Goal: Task Accomplishment & Management: Complete application form

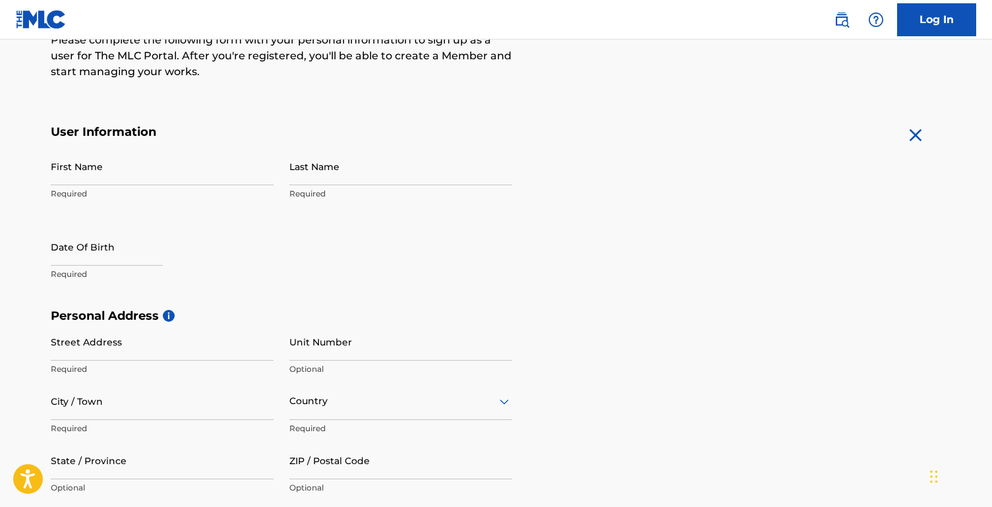
scroll to position [45, 0]
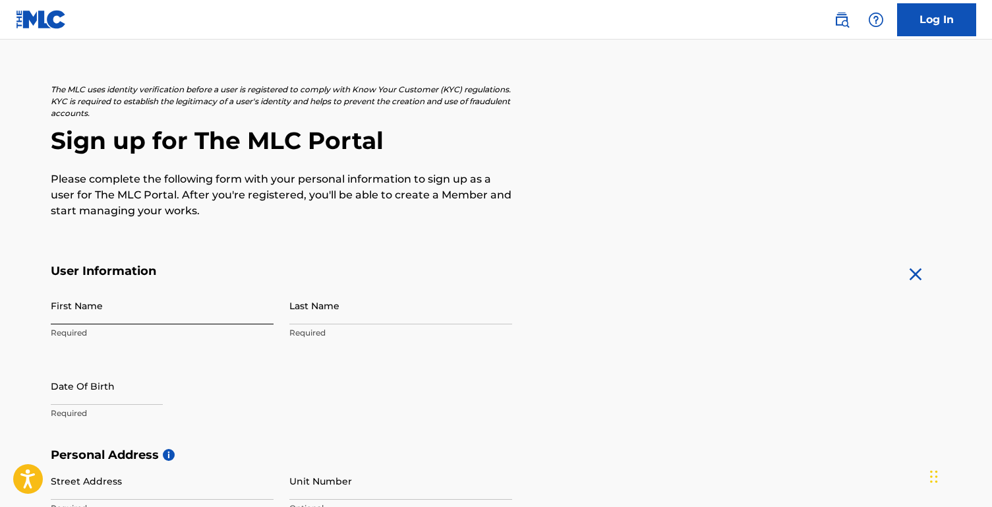
click at [163, 317] on input "First Name" at bounding box center [162, 306] width 223 height 38
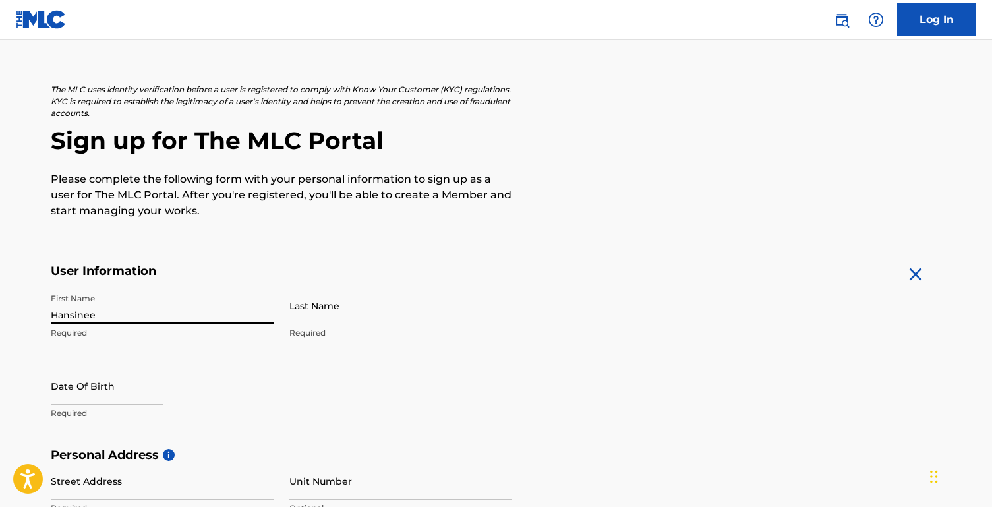
type input "Hansinee"
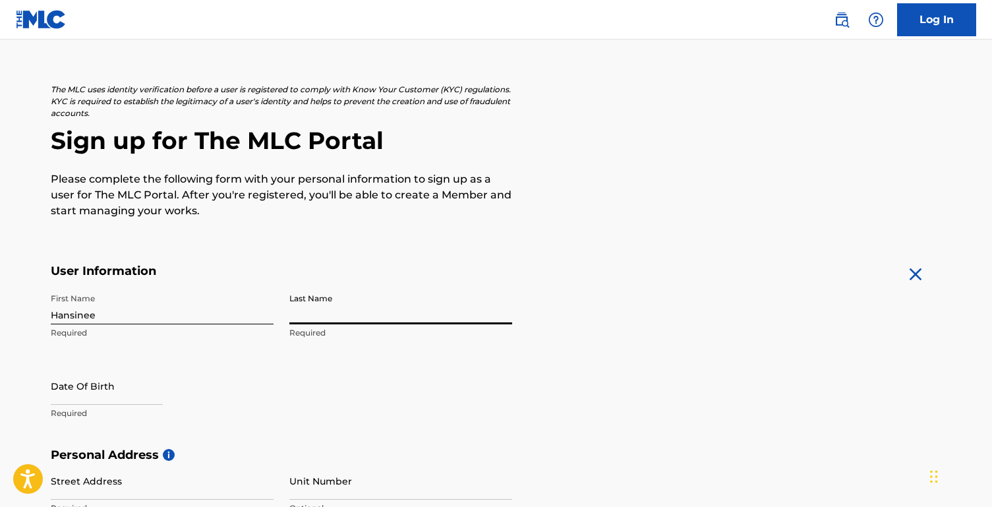
click at [328, 318] on input "Last Name" at bounding box center [400, 306] width 223 height 38
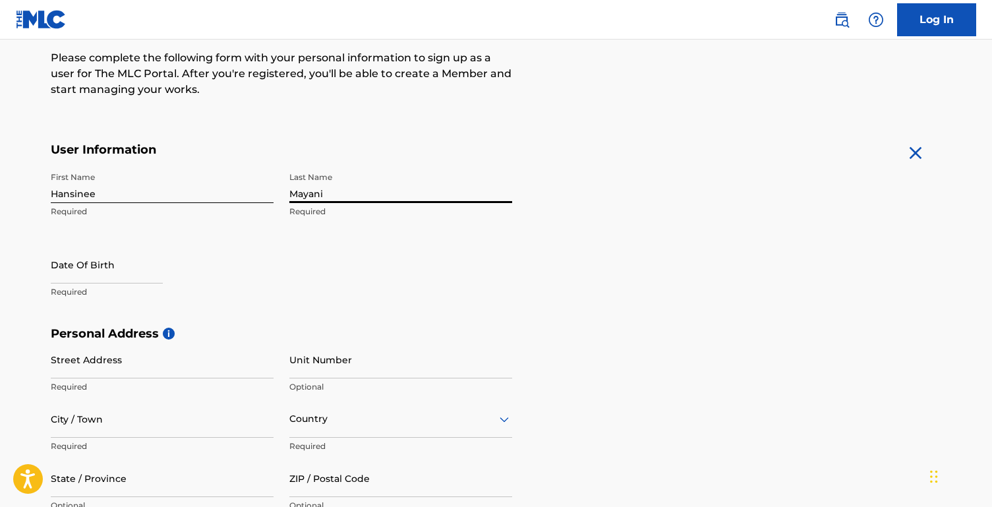
scroll to position [171, 0]
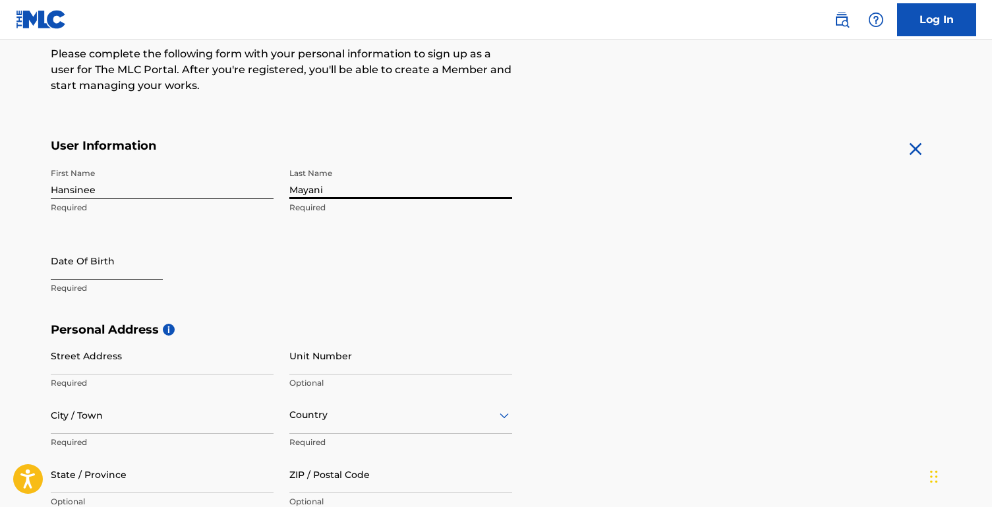
type input "Mayani"
click at [94, 260] on input "text" at bounding box center [107, 261] width 112 height 38
select select "8"
select select "2025"
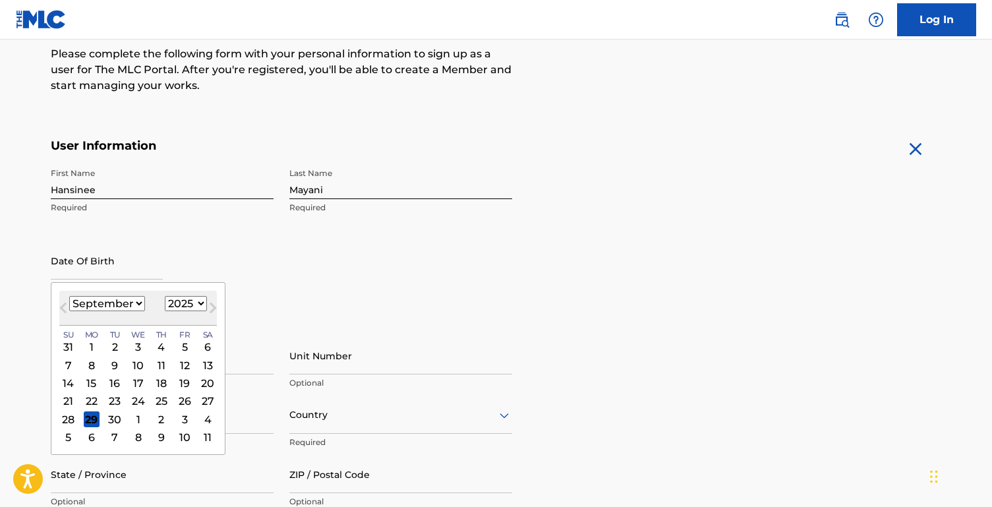
click at [119, 301] on select "January February March April May June July August September October November De…" at bounding box center [107, 303] width 76 height 15
select select "7"
click at [69, 296] on select "January February March April May June July August September October November De…" at bounding box center [107, 303] width 76 height 15
click at [187, 302] on select "1899 1900 1901 1902 1903 1904 1905 1906 1907 1908 1909 1910 1911 1912 1913 1914…" at bounding box center [186, 303] width 42 height 15
select select "2001"
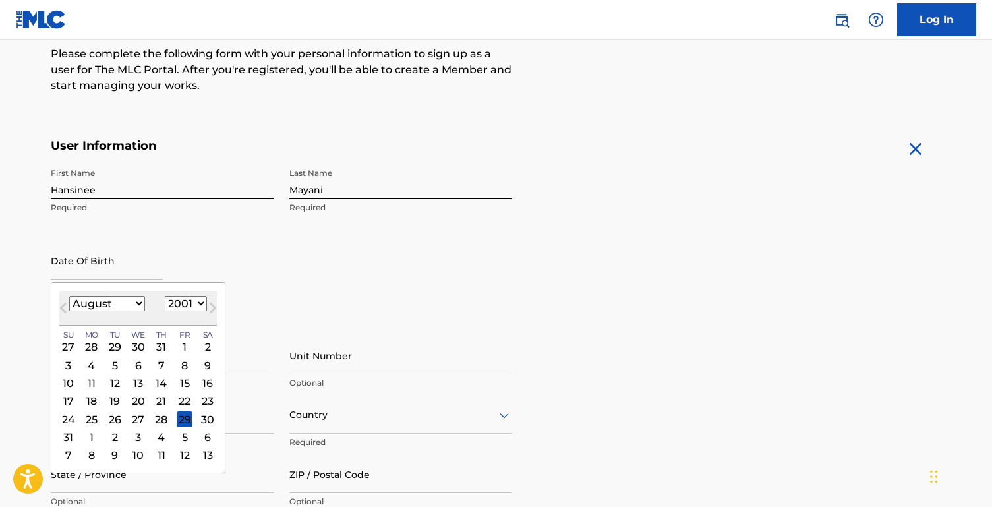
click at [165, 296] on select "1899 1900 1901 1902 1903 1904 1905 1906 1907 1908 1909 1910 1911 1912 1913 1914…" at bounding box center [186, 303] width 42 height 15
click at [186, 382] on div "17" at bounding box center [185, 383] width 16 height 16
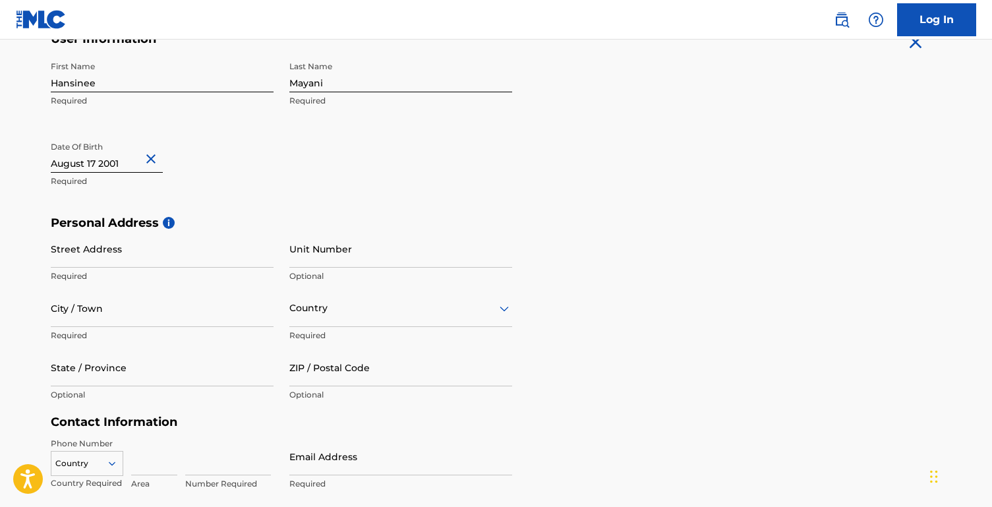
scroll to position [278, 0]
click at [221, 261] on input "Street Address" at bounding box center [162, 248] width 223 height 38
type input "[STREET_ADDRESS]"
click at [151, 305] on input "City / Town" at bounding box center [162, 308] width 223 height 38
type input "Acworth"
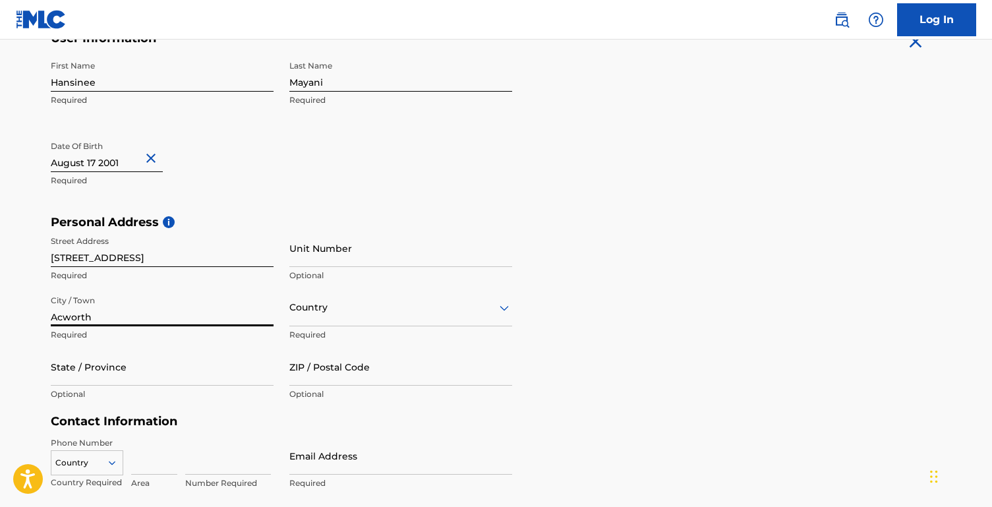
scroll to position [296, 0]
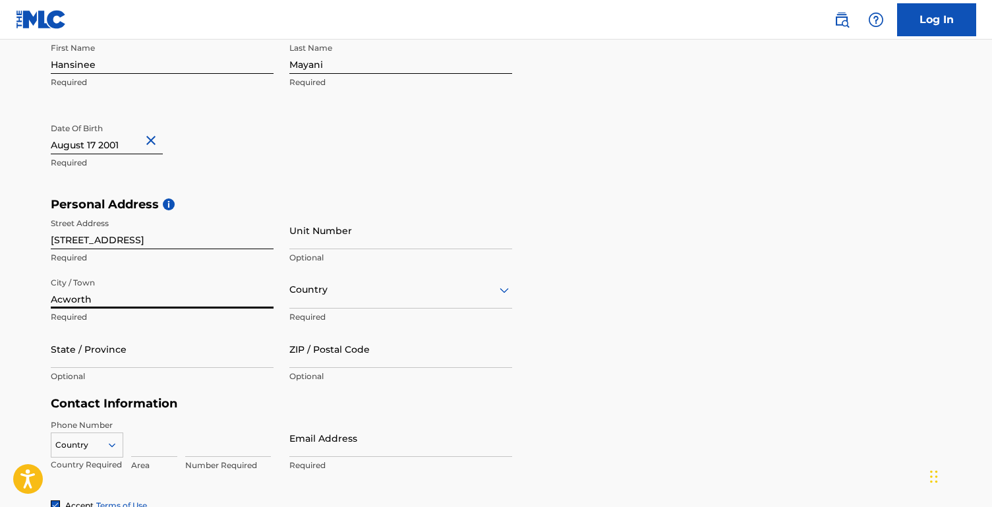
click at [343, 302] on div "Country" at bounding box center [400, 290] width 223 height 38
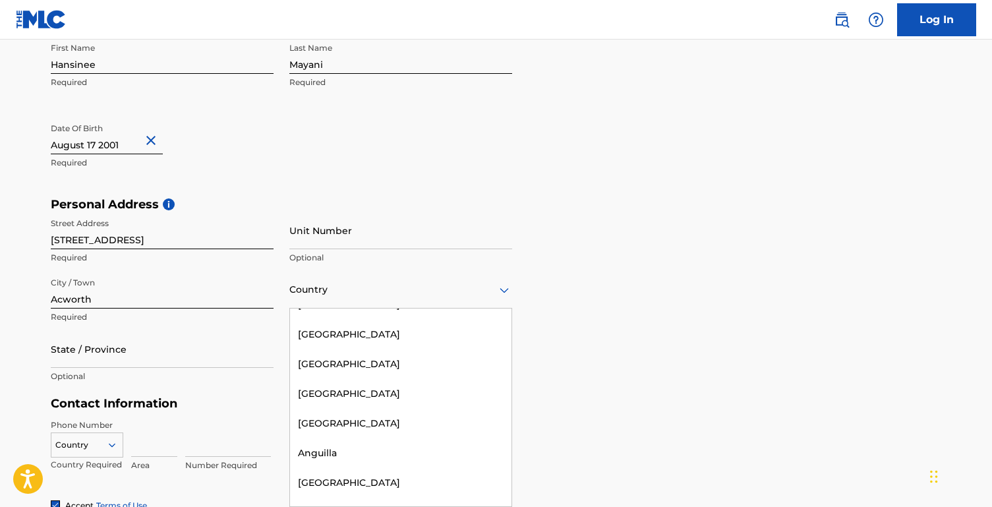
scroll to position [0, 0]
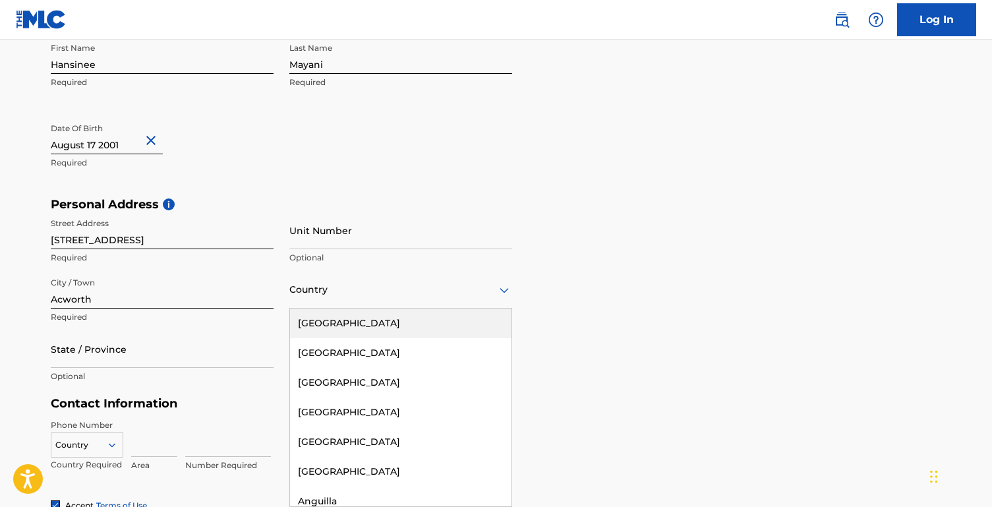
click at [378, 310] on div "[GEOGRAPHIC_DATA]" at bounding box center [401, 324] width 222 height 30
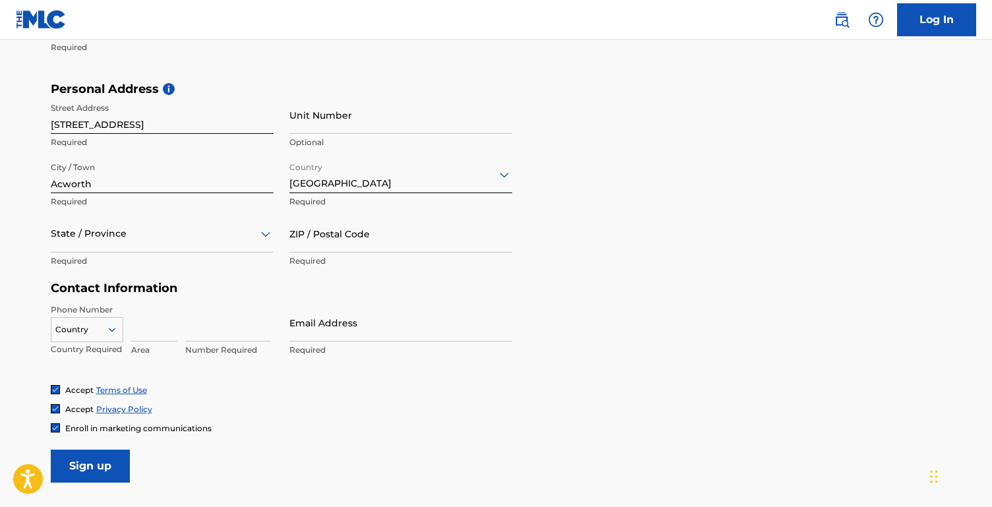
scroll to position [524, 0]
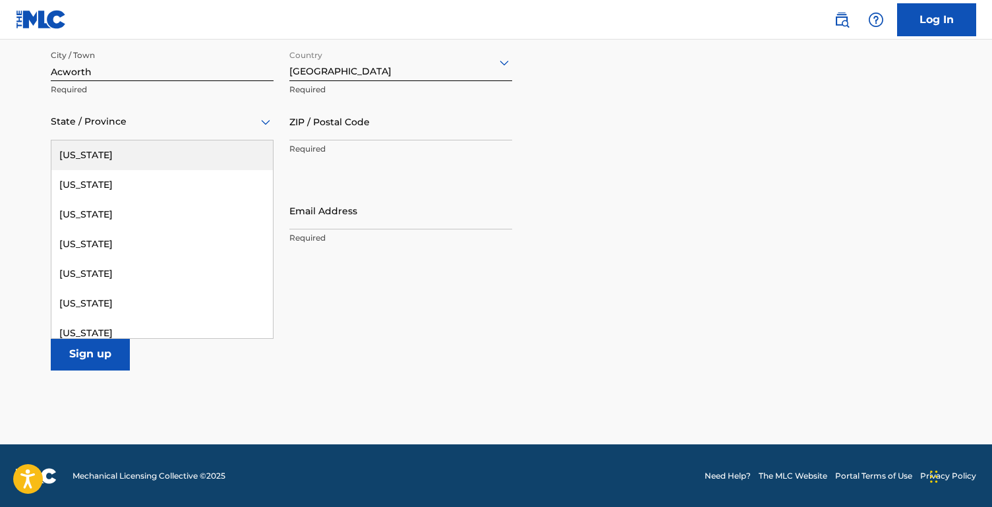
click at [179, 126] on div at bounding box center [162, 121] width 223 height 16
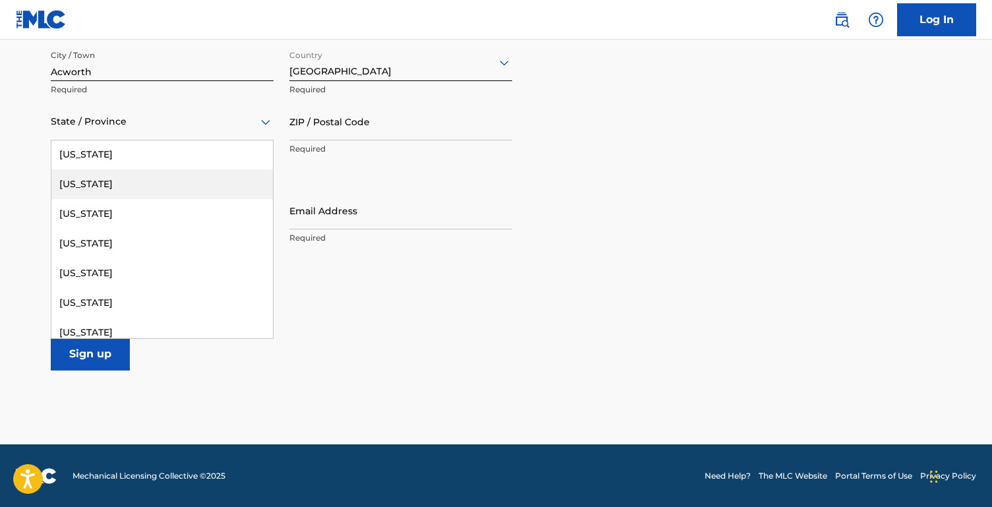
scroll to position [273, 0]
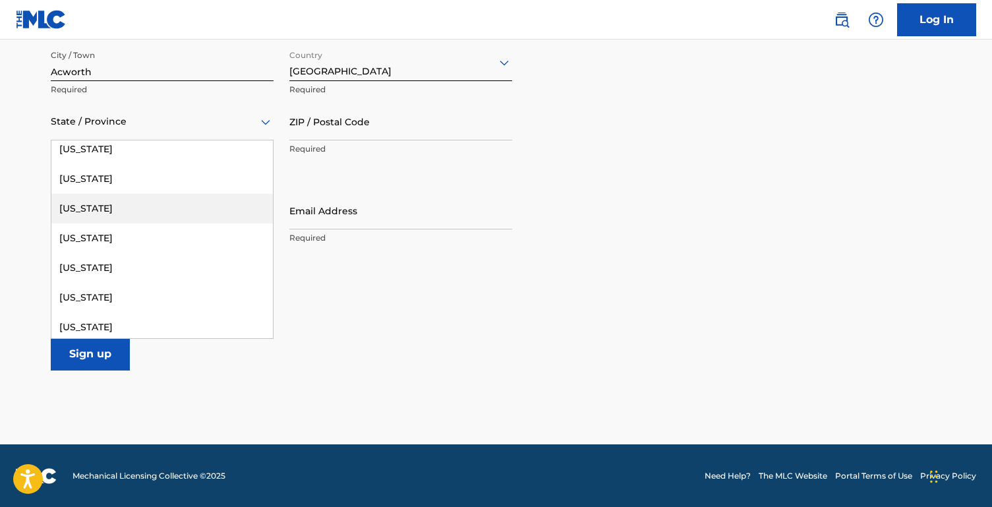
click at [128, 209] on div "[US_STATE]" at bounding box center [162, 209] width 222 height 30
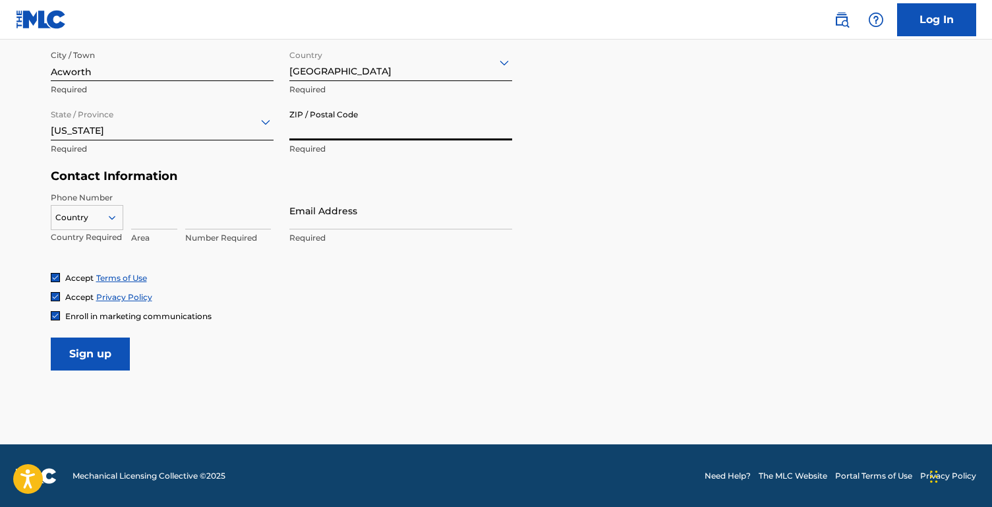
click at [382, 135] on input "ZIP / Postal Code" at bounding box center [400, 122] width 223 height 38
type input "30102"
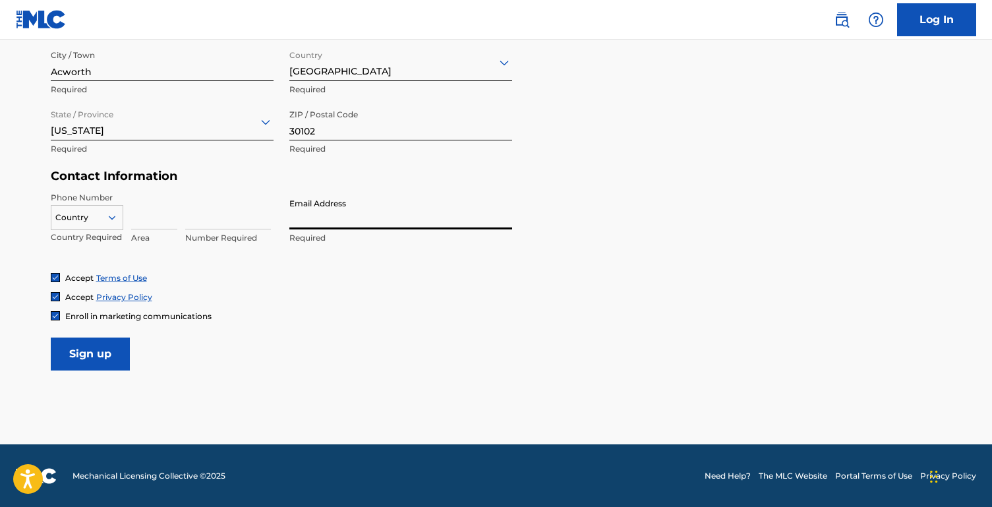
click at [332, 212] on input "Email Address" at bounding box center [400, 211] width 223 height 38
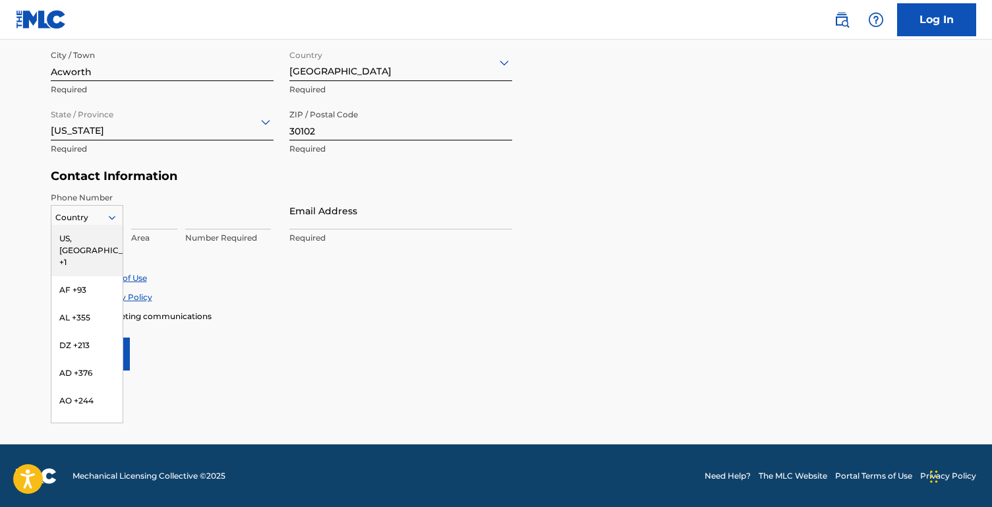
click at [96, 215] on div at bounding box center [86, 217] width 71 height 15
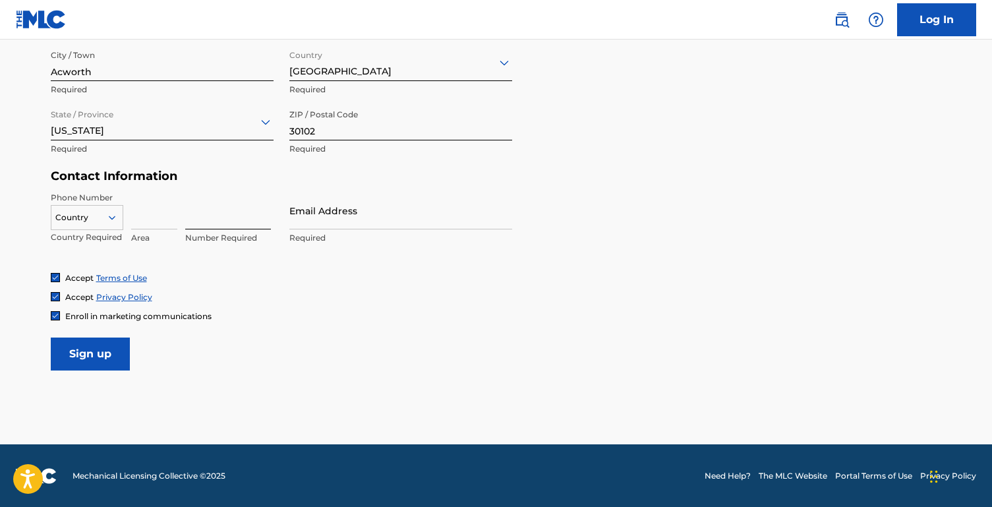
click at [212, 218] on input at bounding box center [228, 211] width 86 height 38
click at [161, 220] on input at bounding box center [154, 211] width 46 height 38
click at [86, 220] on div at bounding box center [86, 217] width 71 height 15
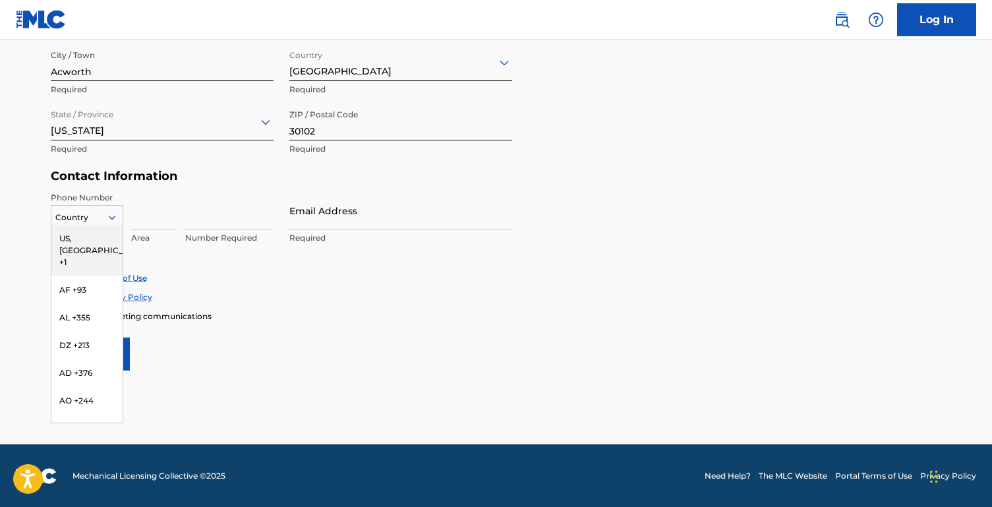
click at [88, 243] on div "US, [GEOGRAPHIC_DATA] +1" at bounding box center [86, 250] width 71 height 51
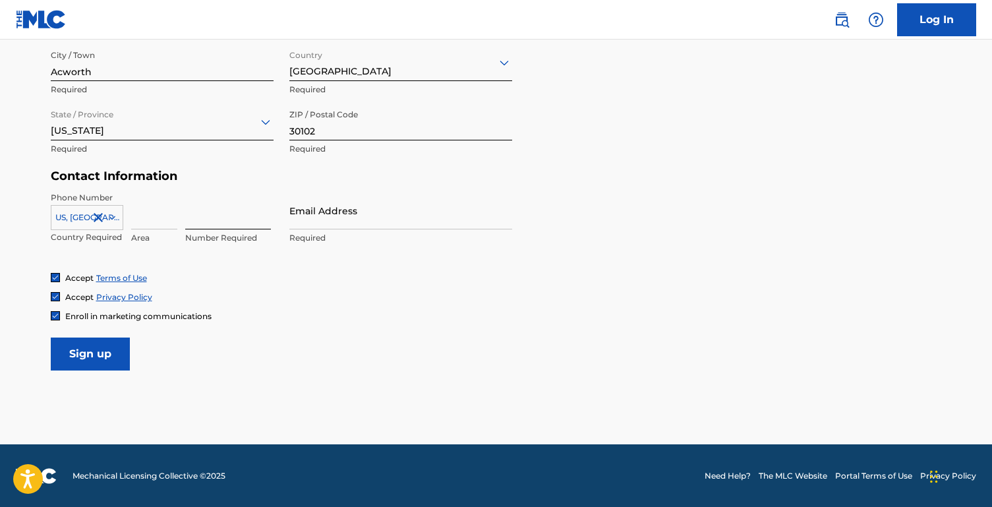
click at [245, 222] on input at bounding box center [228, 211] width 86 height 38
type input "6789794307"
click at [160, 213] on input at bounding box center [154, 211] width 46 height 38
type input "678"
drag, startPoint x: 202, startPoint y: 219, endPoint x: 152, endPoint y: 218, distance: 50.1
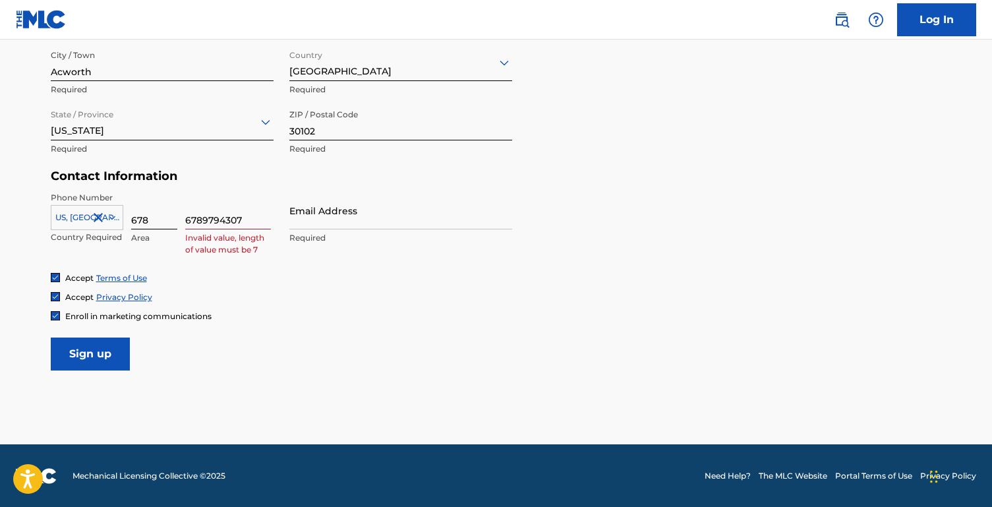
click at [152, 218] on div "[GEOGRAPHIC_DATA], [GEOGRAPHIC_DATA] +1 Country Required 678 Area 6789794307 In…" at bounding box center [162, 221] width 223 height 59
type input "9794307"
click at [73, 220] on div at bounding box center [86, 217] width 71 height 15
click at [427, 329] on form "User Information First Name [PERSON_NAME] Required Last Name [PERSON_NAME] Requ…" at bounding box center [497, 78] width 892 height 585
click at [381, 185] on div "Contact Information Phone Number [GEOGRAPHIC_DATA] +1 Country Required 678 Area…" at bounding box center [282, 221] width 462 height 104
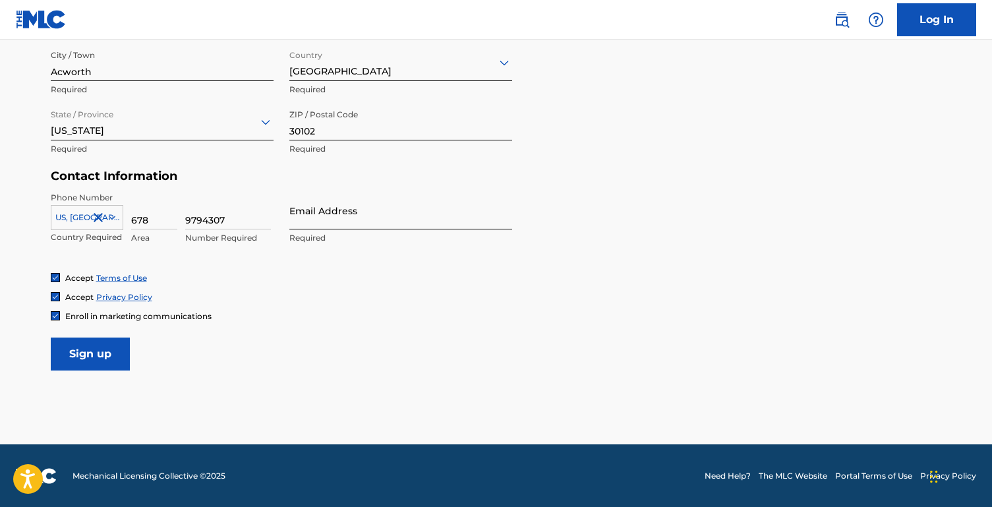
click at [371, 211] on input "Email Address" at bounding box center [400, 211] width 223 height 38
type input "[EMAIL_ADDRESS][DOMAIN_NAME]"
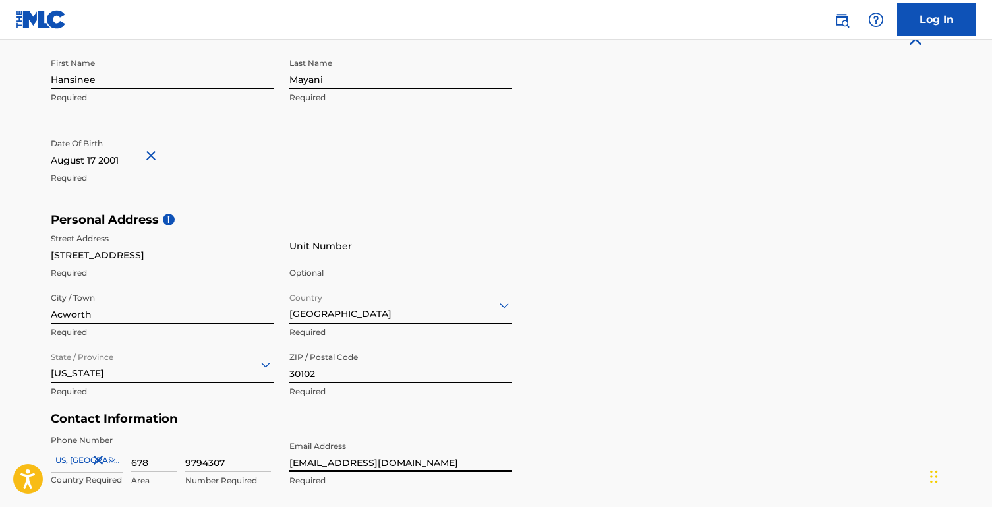
scroll to position [524, 0]
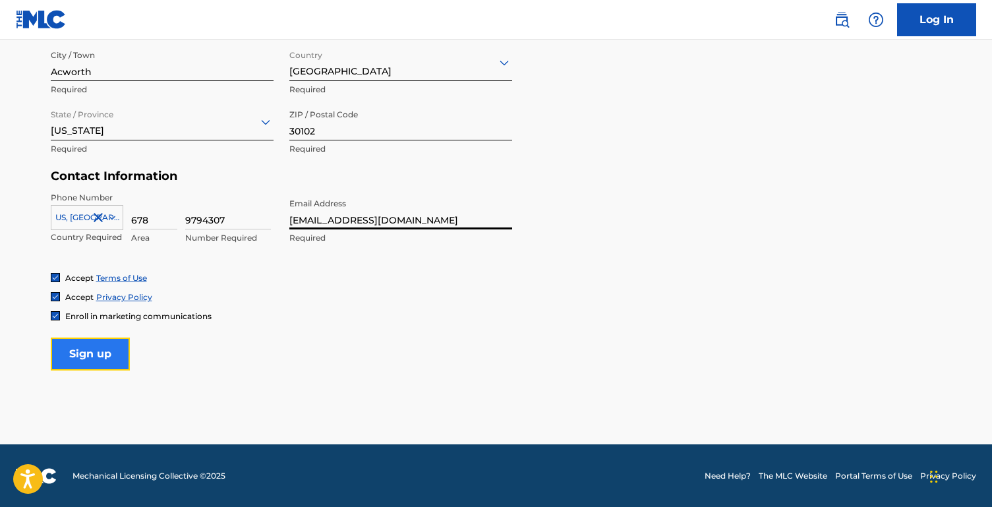
click at [106, 345] on input "Sign up" at bounding box center [90, 354] width 79 height 33
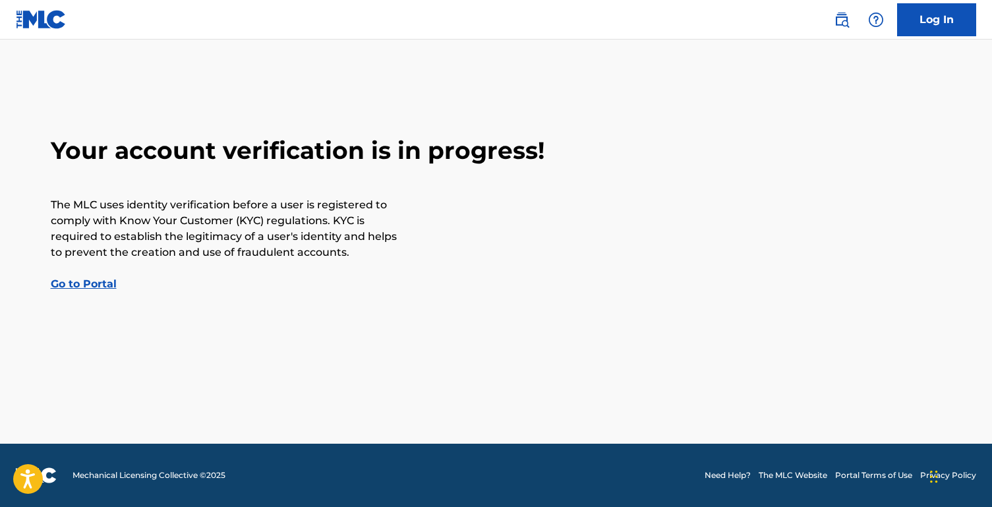
click at [101, 281] on link "Go to Portal" at bounding box center [84, 284] width 66 height 13
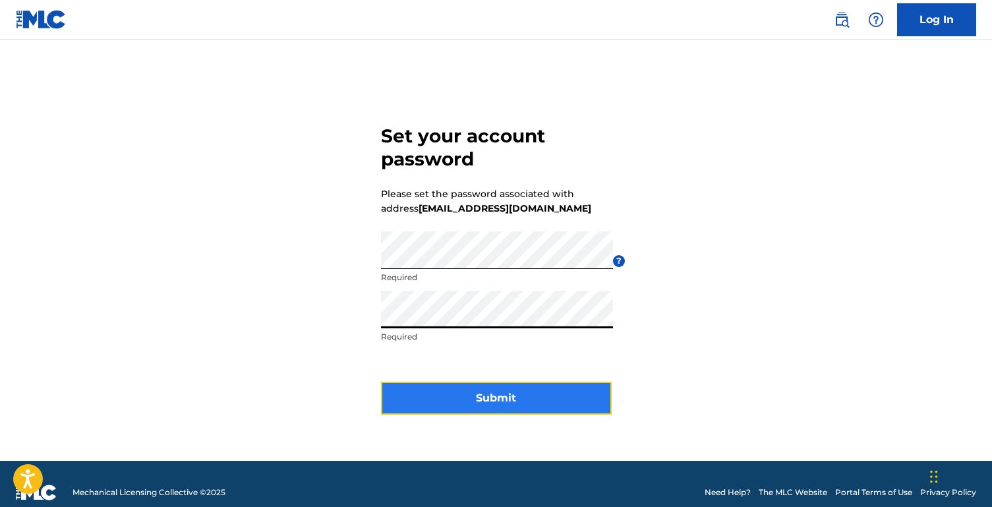
click at [488, 398] on button "Submit" at bounding box center [496, 398] width 231 height 33
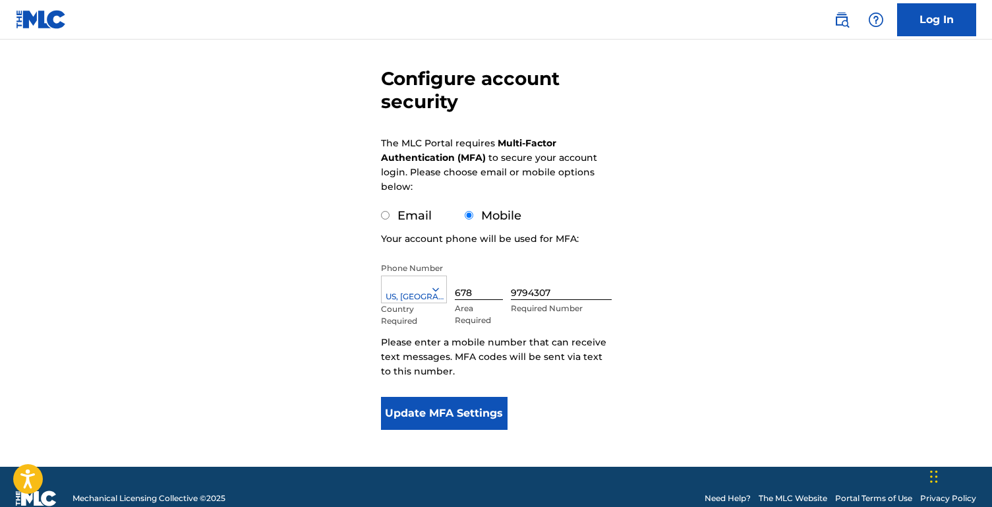
scroll to position [127, 0]
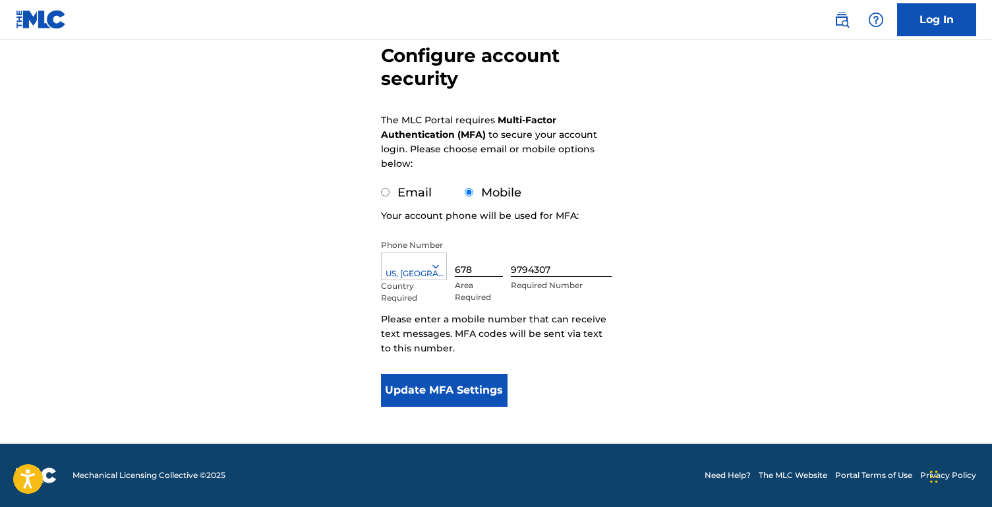
click at [385, 196] on input "Email" at bounding box center [385, 192] width 9 height 9
radio input "true"
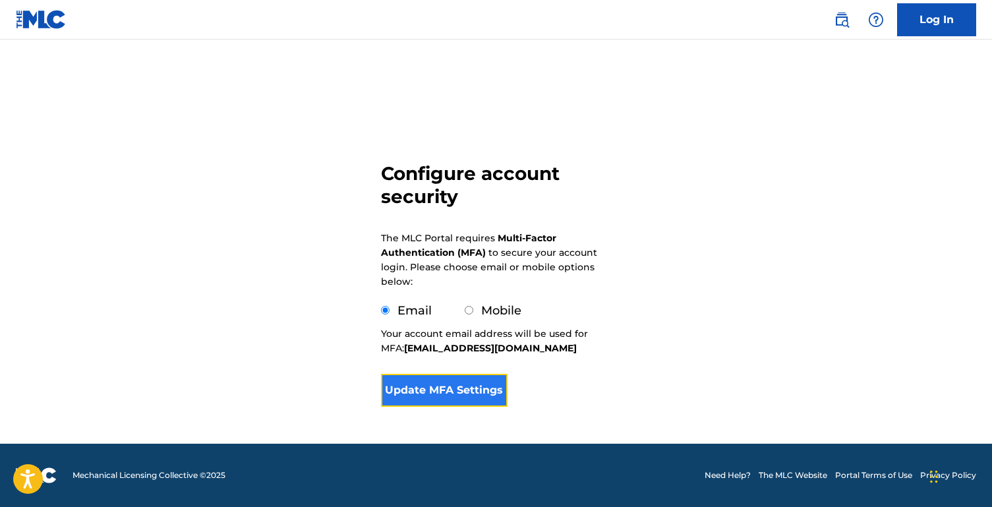
click at [434, 387] on button "Update MFA Settings" at bounding box center [444, 390] width 127 height 33
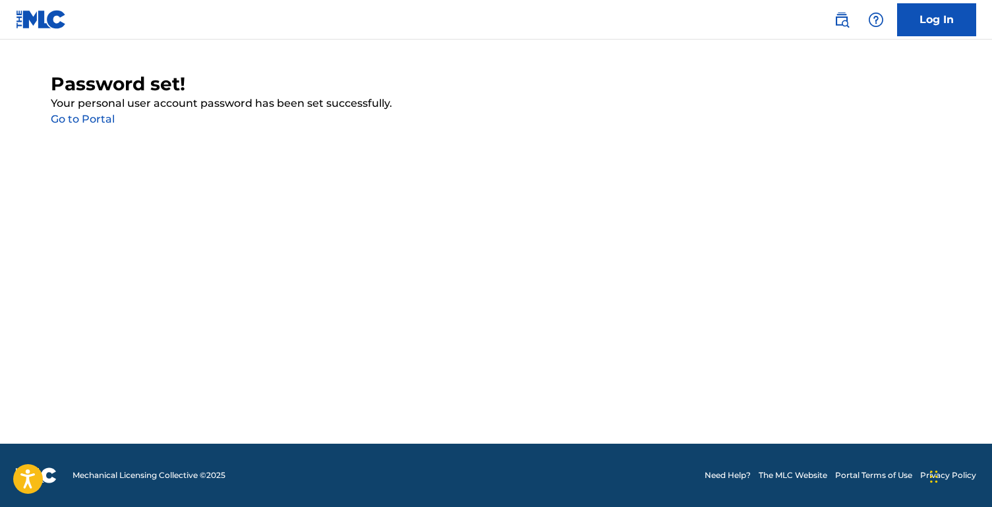
click at [106, 118] on link "Go to Portal" at bounding box center [83, 119] width 64 height 13
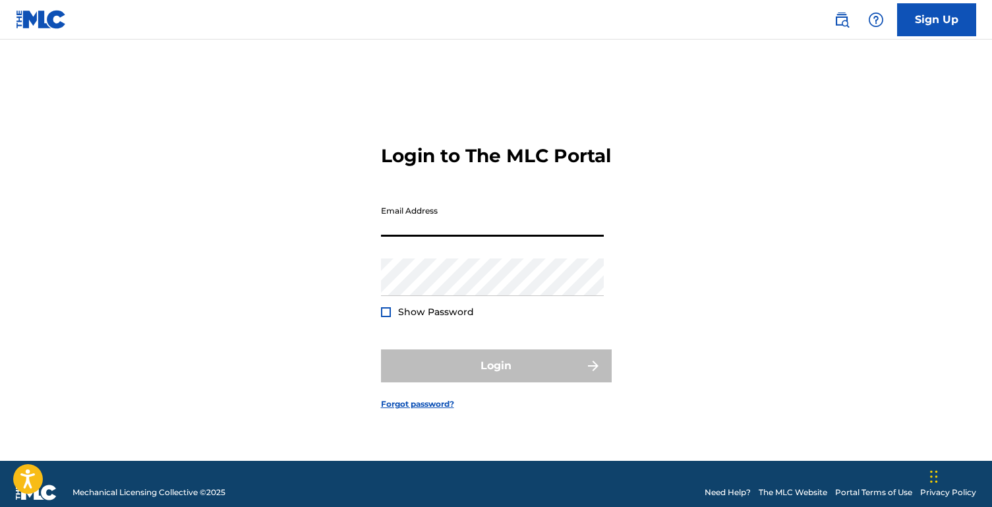
click at [423, 234] on input "Email Address" at bounding box center [492, 218] width 223 height 38
type input "[EMAIL_ADDRESS][DOMAIN_NAME]"
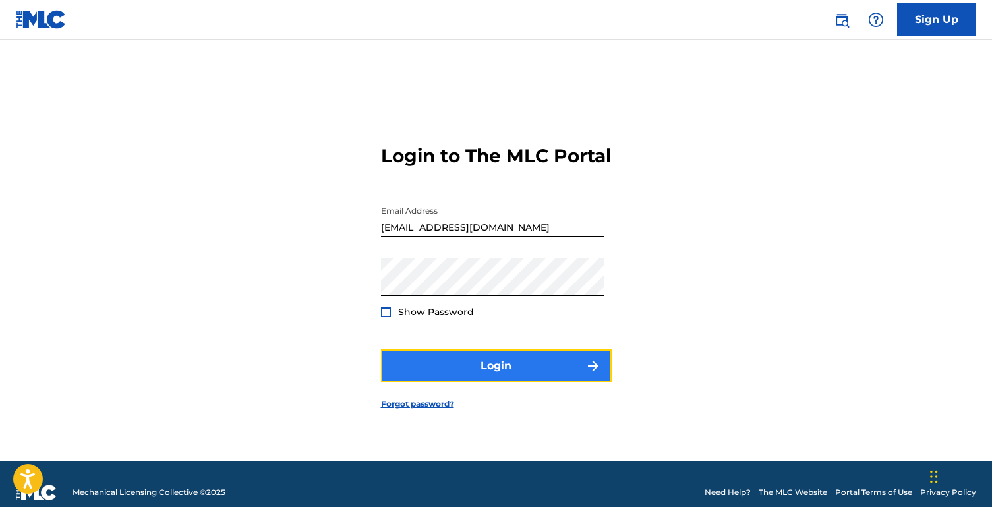
click at [512, 373] on button "Login" at bounding box center [496, 365] width 231 height 33
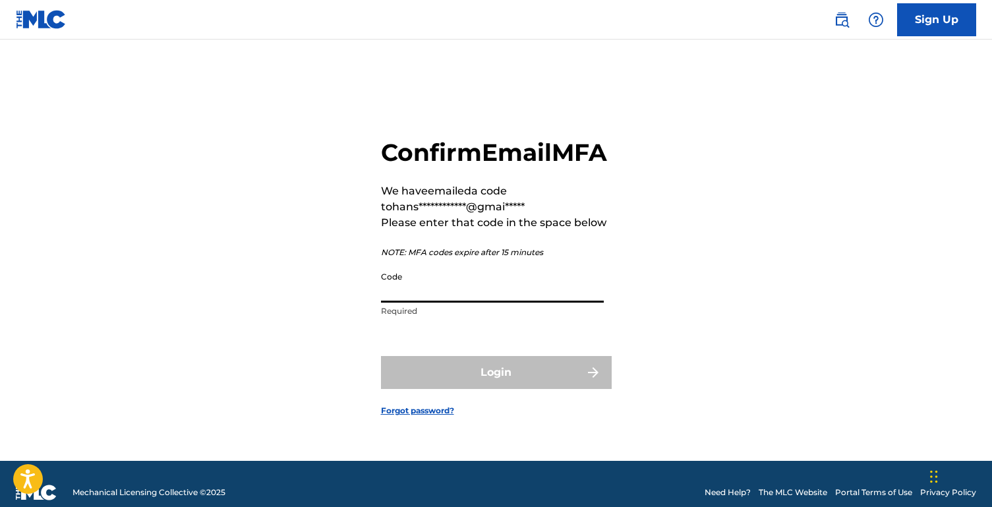
click at [473, 303] on input "Code" at bounding box center [492, 284] width 223 height 38
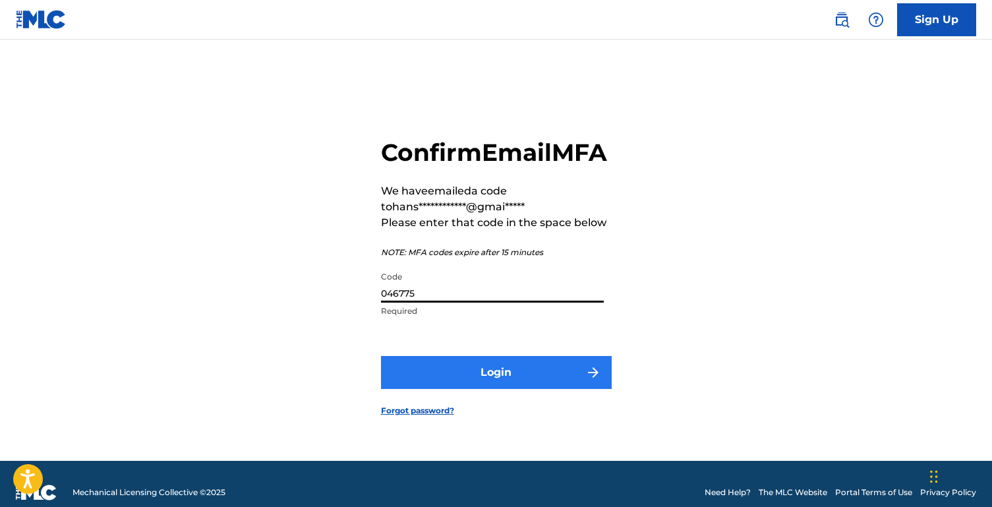
type input "046775"
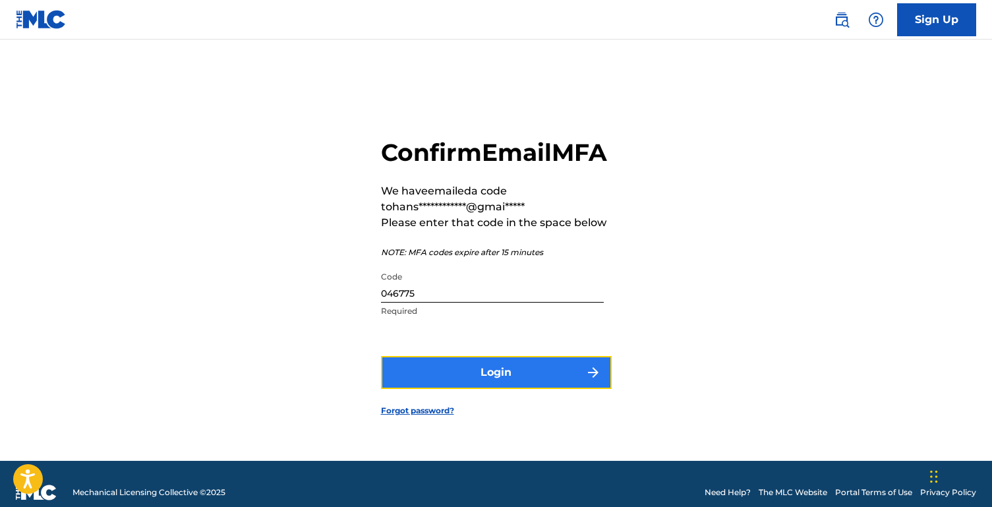
click at [508, 377] on button "Login" at bounding box center [496, 372] width 231 height 33
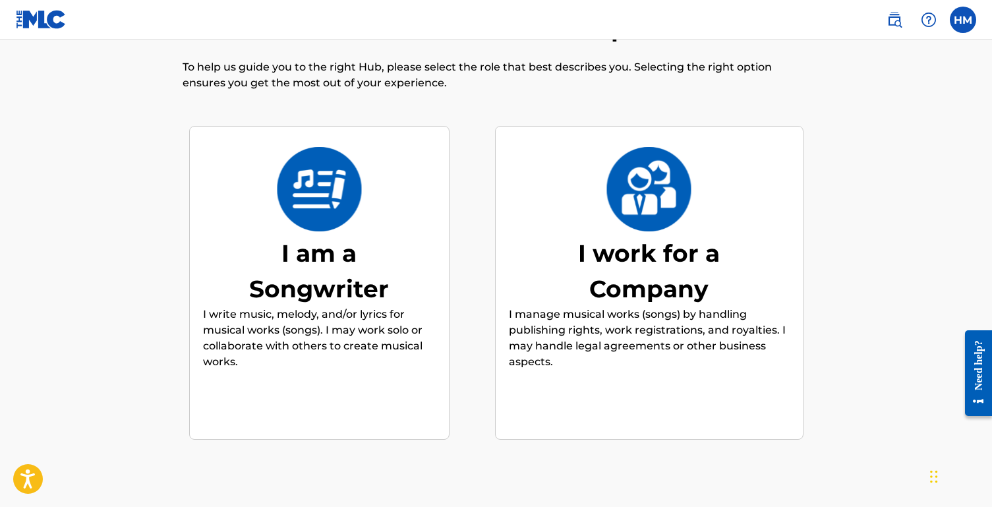
click at [366, 369] on p "I write music, melody, and/or lyrics for musical works (songs). I may work solo…" at bounding box center [319, 338] width 233 height 63
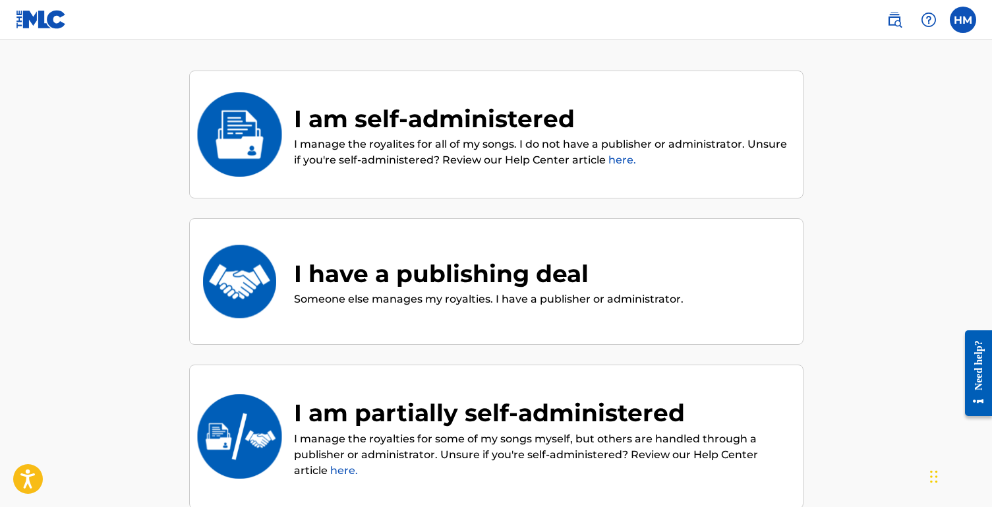
scroll to position [83, 0]
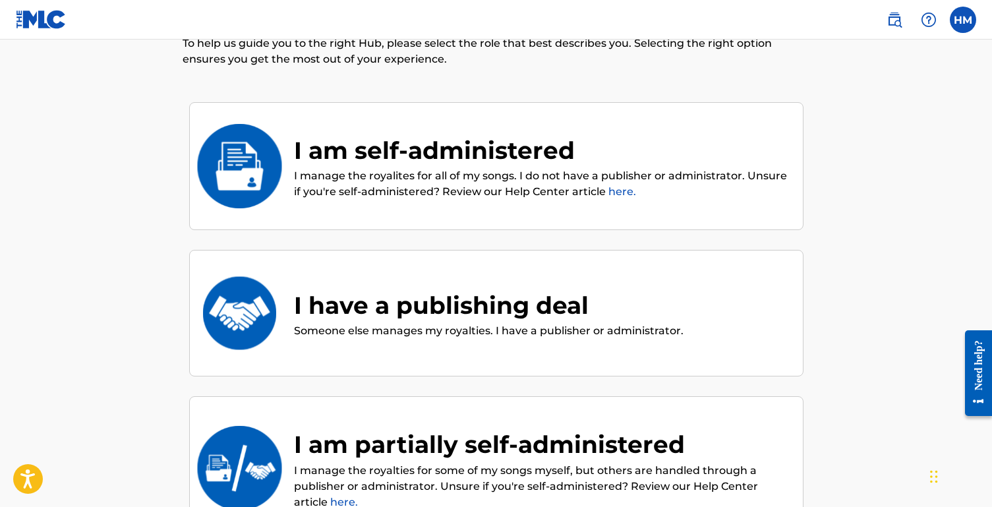
click at [537, 173] on p "I manage the royalites for all of my songs. I do not have a publisher or admini…" at bounding box center [542, 184] width 496 height 32
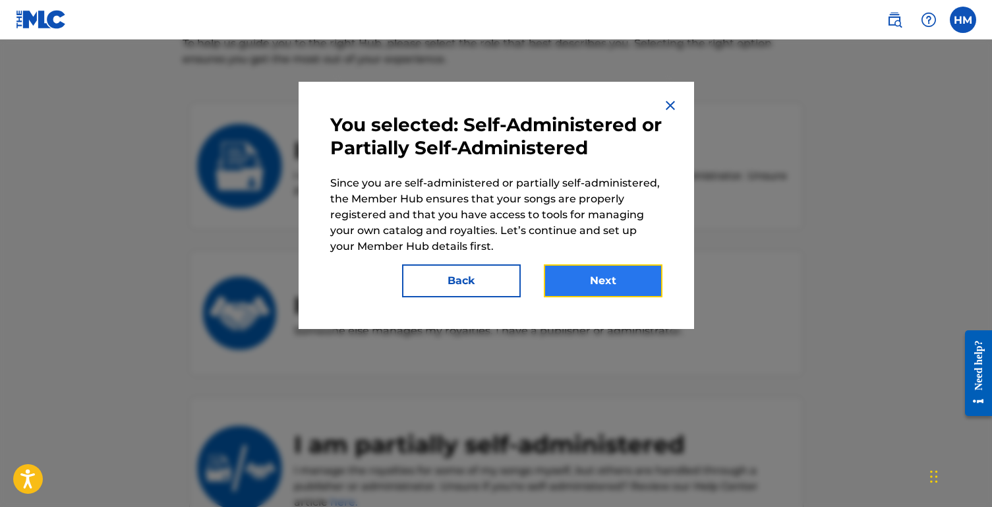
click at [609, 287] on button "Next" at bounding box center [603, 280] width 119 height 33
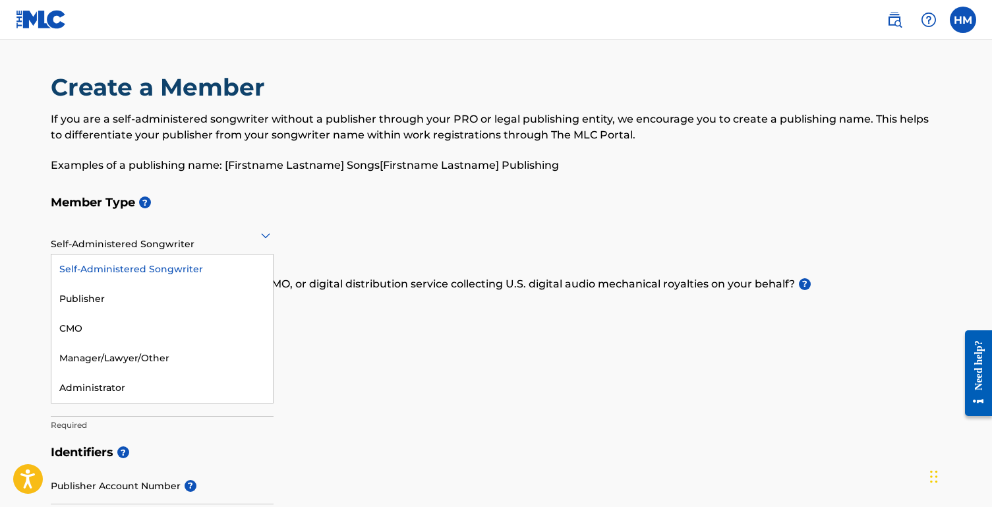
click at [144, 246] on div "Self-Administered Songwriter" at bounding box center [162, 235] width 223 height 32
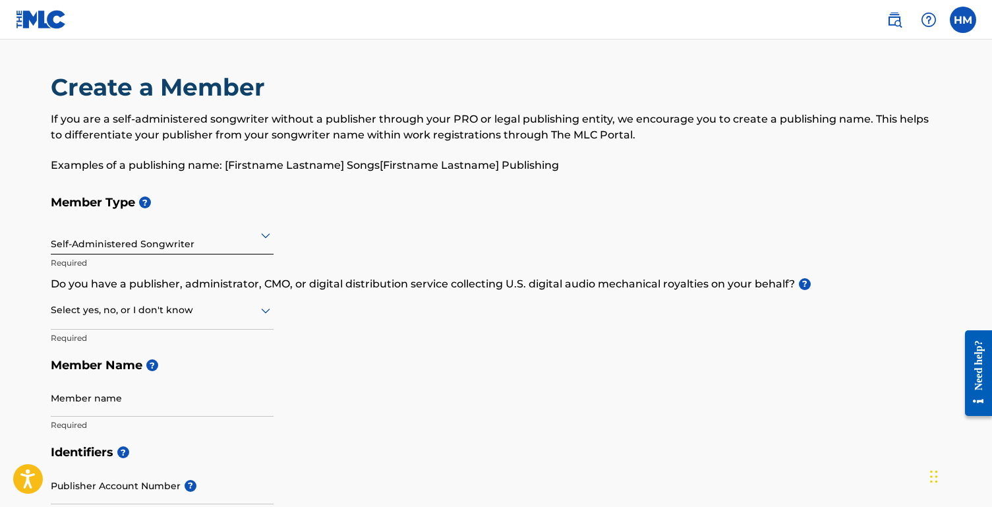
click at [428, 215] on h5 "Member Type ?" at bounding box center [497, 203] width 892 height 28
click at [240, 247] on div "Self-Administered Songwriter" at bounding box center [162, 235] width 223 height 32
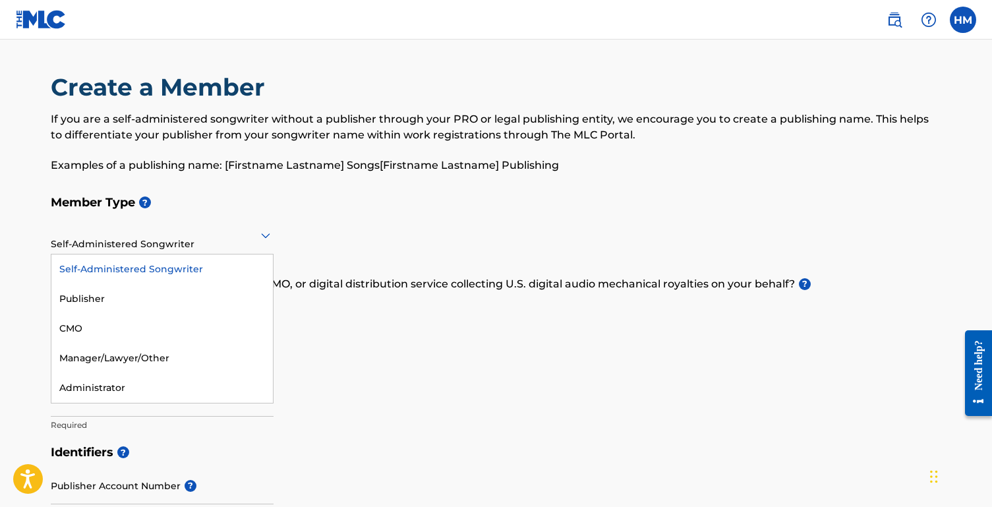
click at [416, 196] on h5 "Member Type ?" at bounding box center [497, 203] width 892 height 28
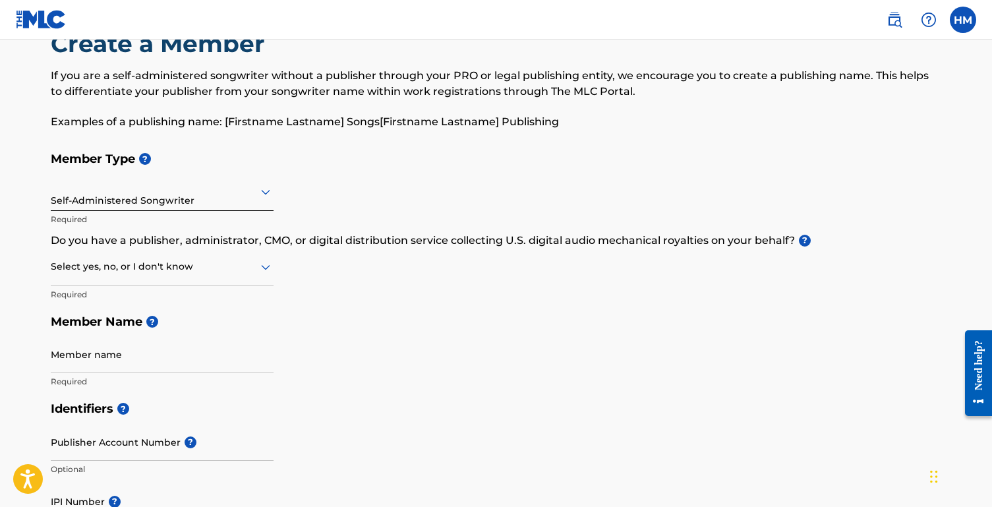
scroll to position [47, 0]
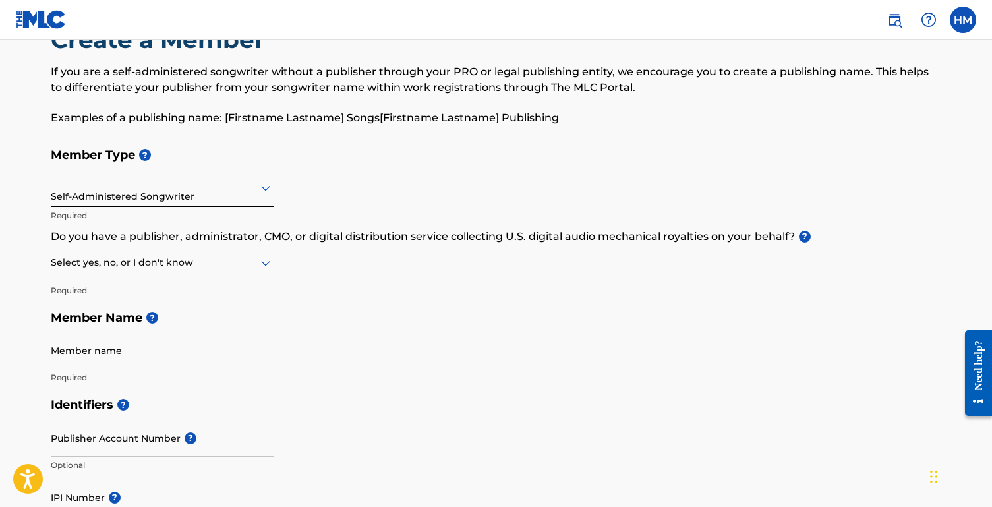
click at [185, 266] on div at bounding box center [162, 263] width 223 height 16
click at [140, 329] on div "No" at bounding box center [162, 327] width 222 height 30
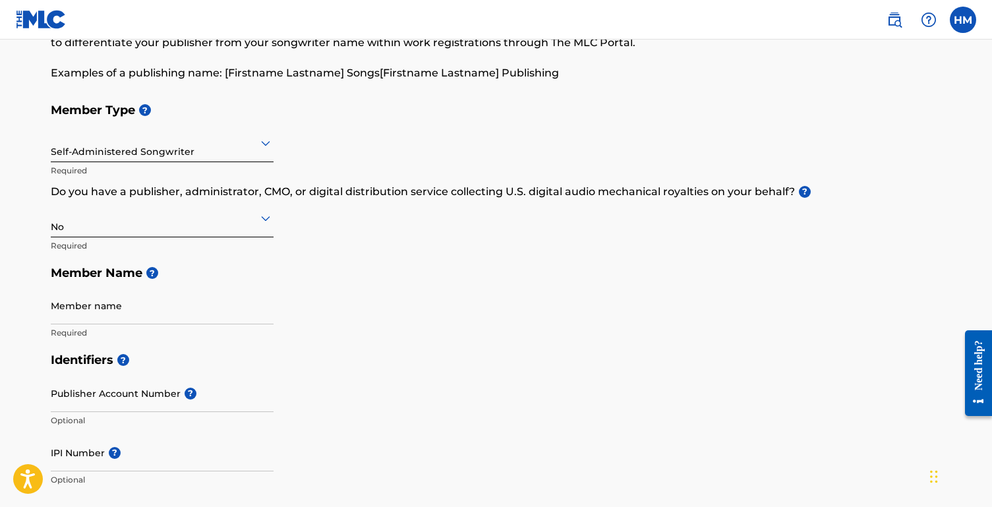
scroll to position [114, 0]
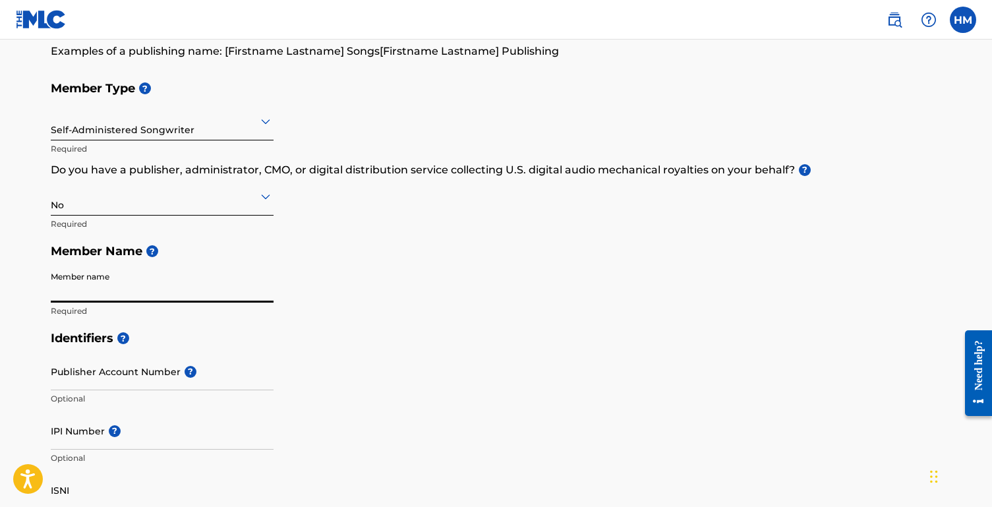
click at [148, 286] on input "Member name" at bounding box center [162, 284] width 223 height 38
click at [255, 274] on input "Member name" at bounding box center [162, 284] width 223 height 38
type input "Hansinee"
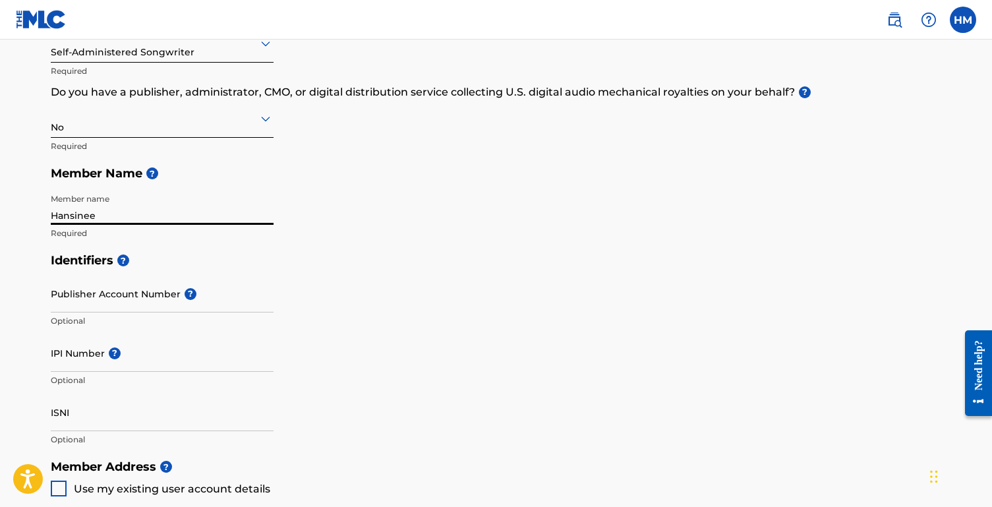
scroll to position [194, 0]
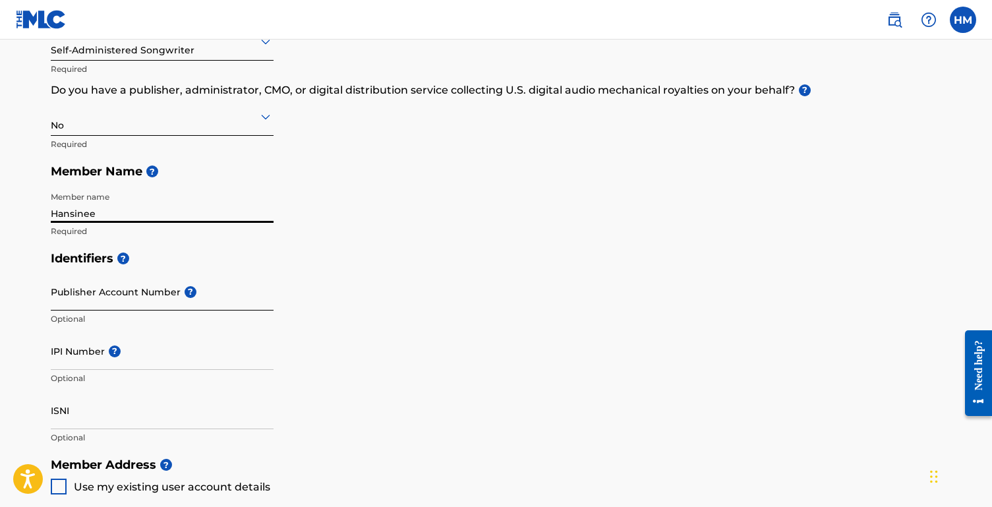
click at [133, 294] on input "Publisher Account Number ?" at bounding box center [162, 292] width 223 height 38
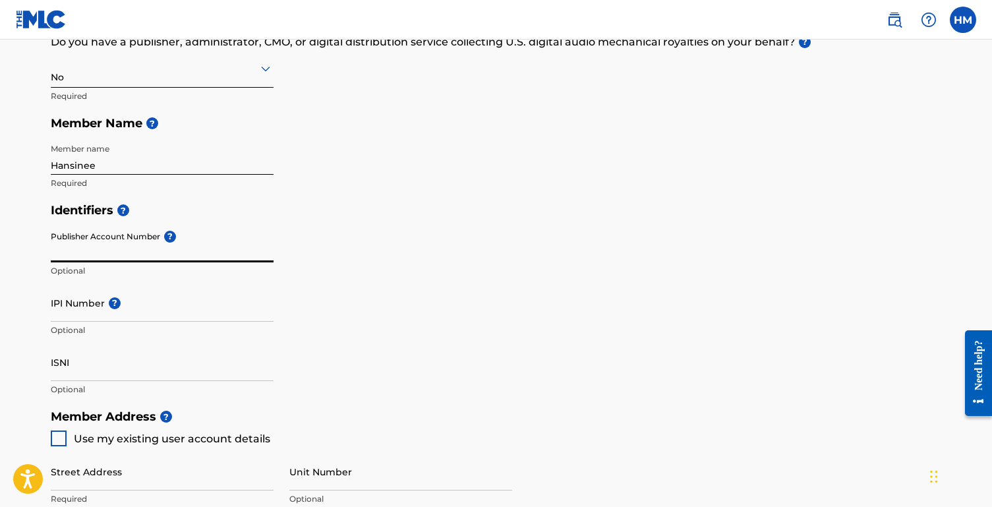
scroll to position [243, 0]
click at [126, 363] on input "ISNI" at bounding box center [162, 362] width 223 height 38
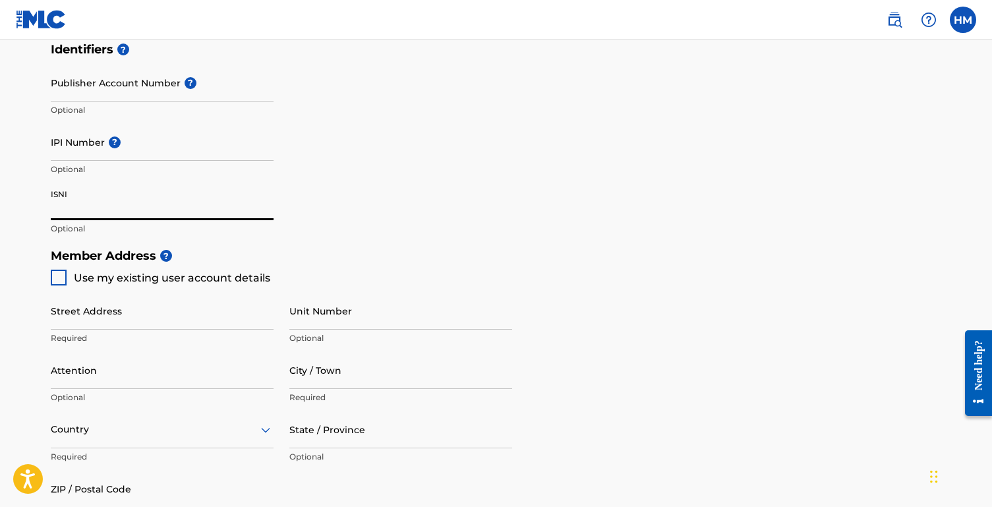
scroll to position [421, 0]
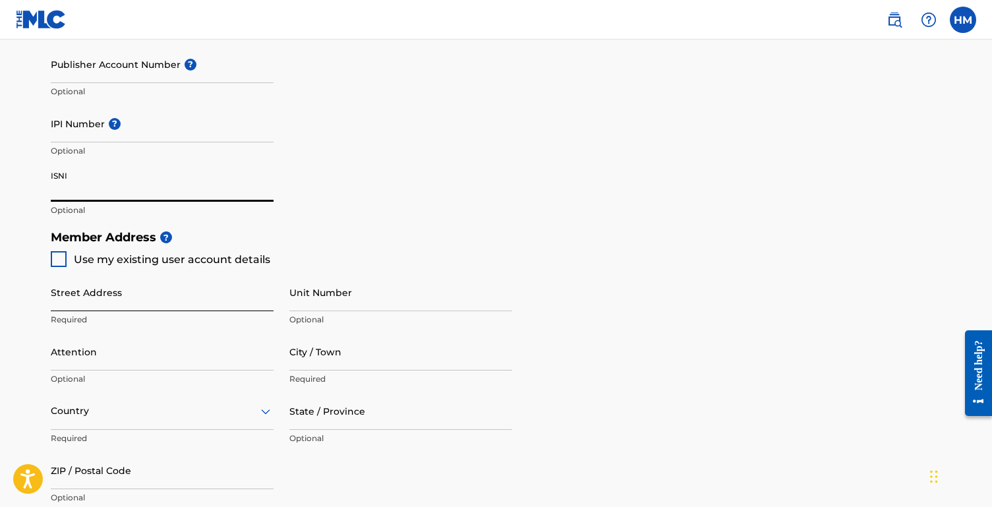
click at [150, 293] on input "Street Address" at bounding box center [162, 293] width 223 height 38
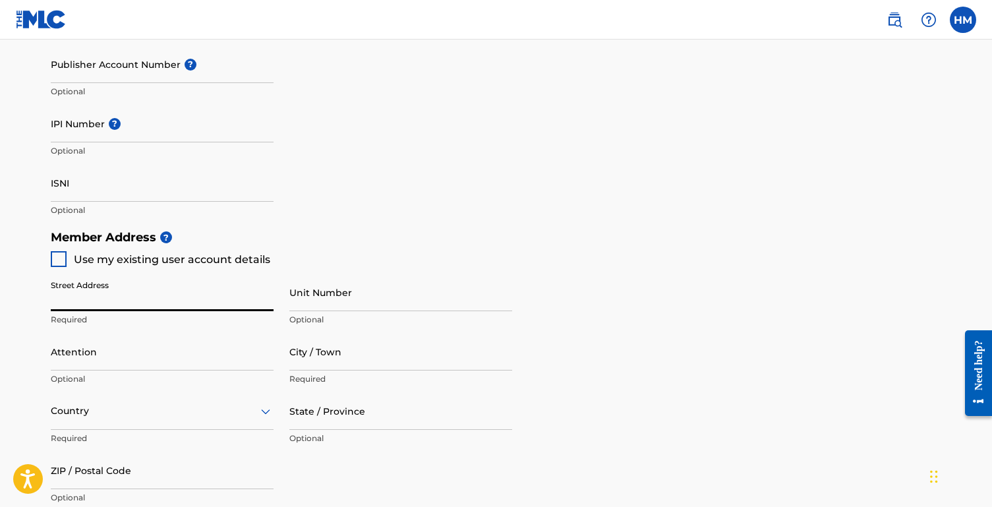
type input "[STREET_ADDRESS]"
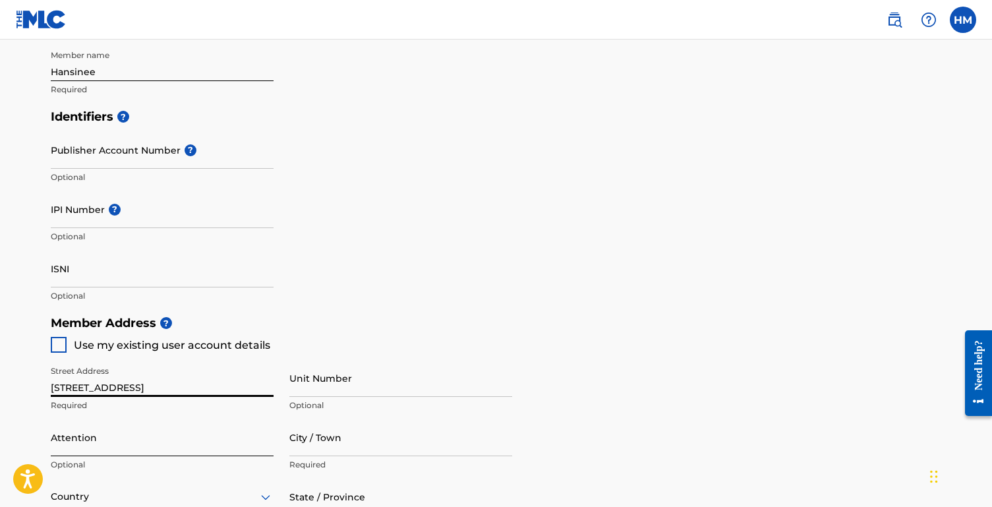
scroll to position [369, 0]
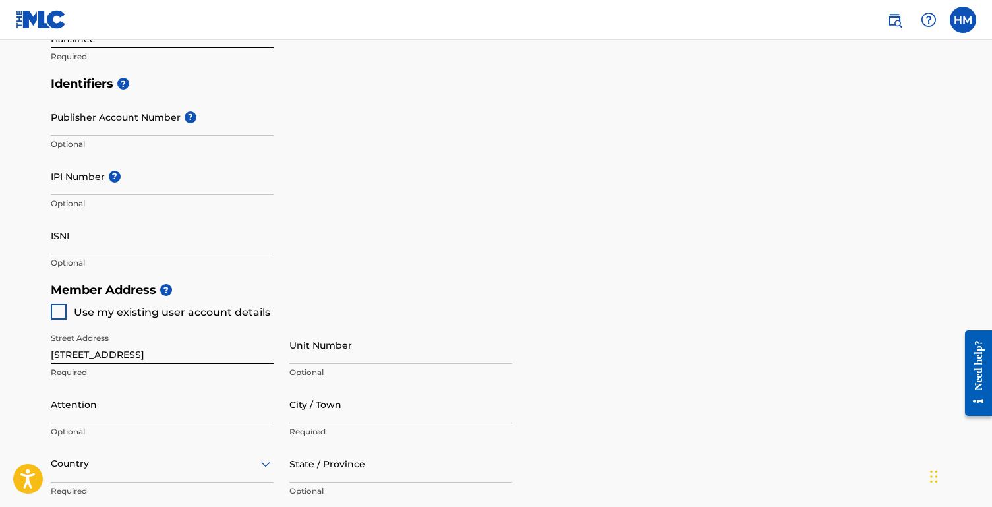
click at [61, 307] on div at bounding box center [59, 312] width 16 height 16
type input "Acworth"
type input "30102"
type input "678"
type input "9794307"
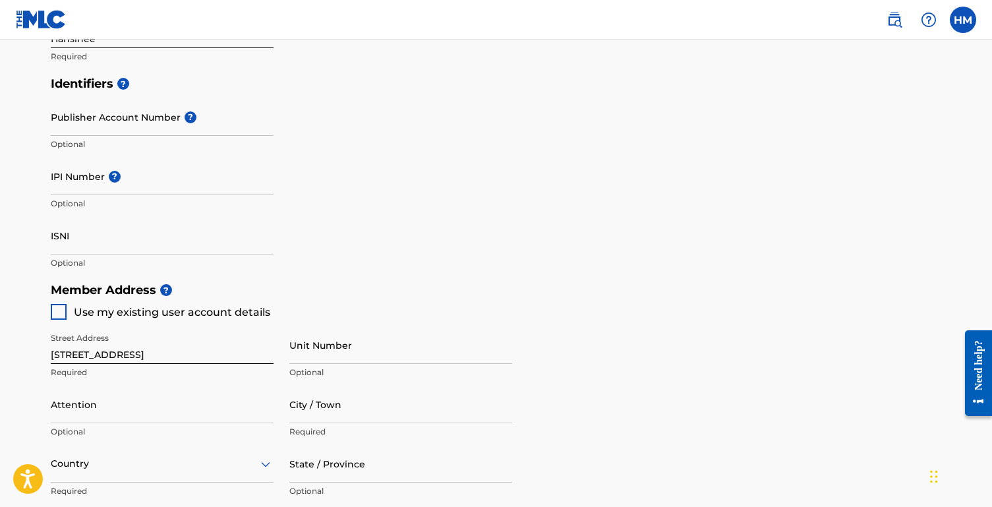
type input "[EMAIL_ADDRESS][DOMAIN_NAME]"
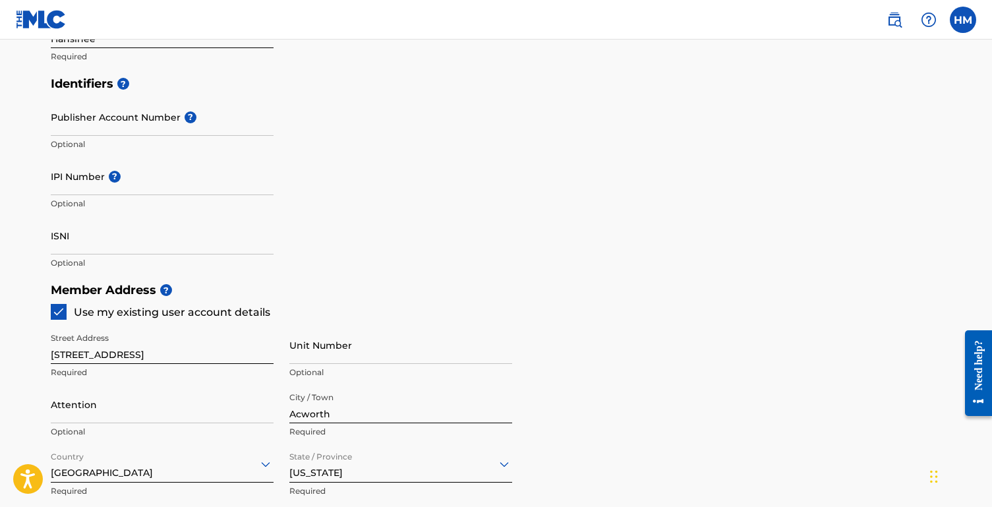
click at [61, 307] on img at bounding box center [58, 311] width 13 height 13
click at [61, 307] on div at bounding box center [59, 312] width 16 height 16
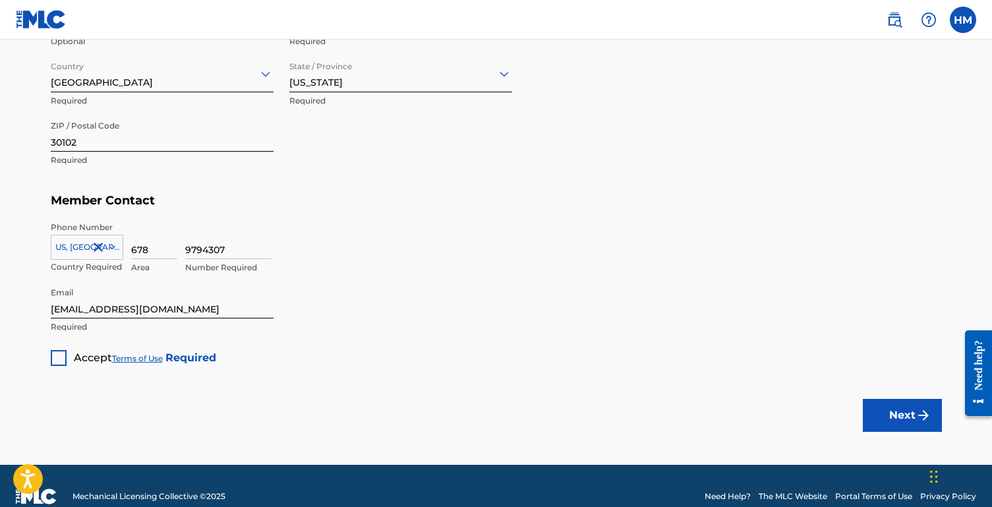
scroll to position [779, 0]
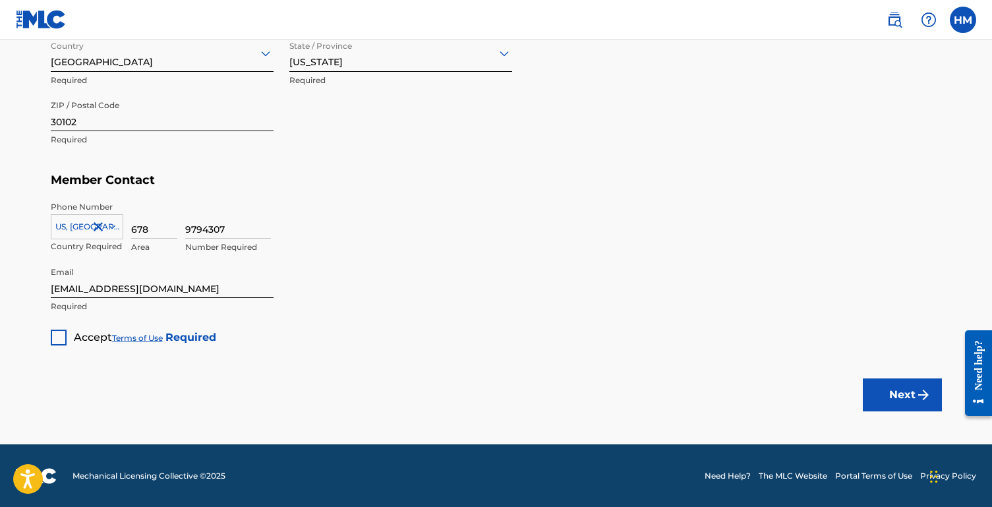
click at [59, 339] on div at bounding box center [59, 338] width 16 height 16
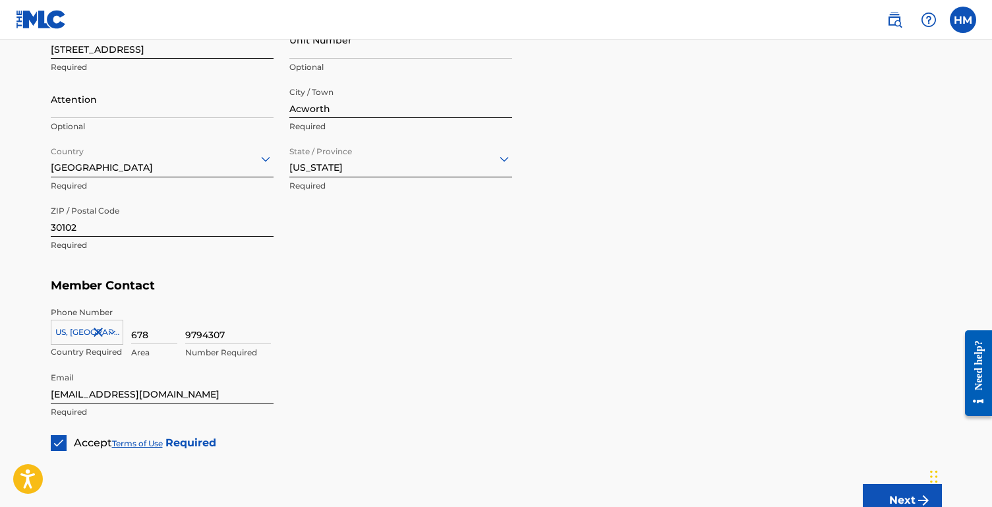
scroll to position [678, 0]
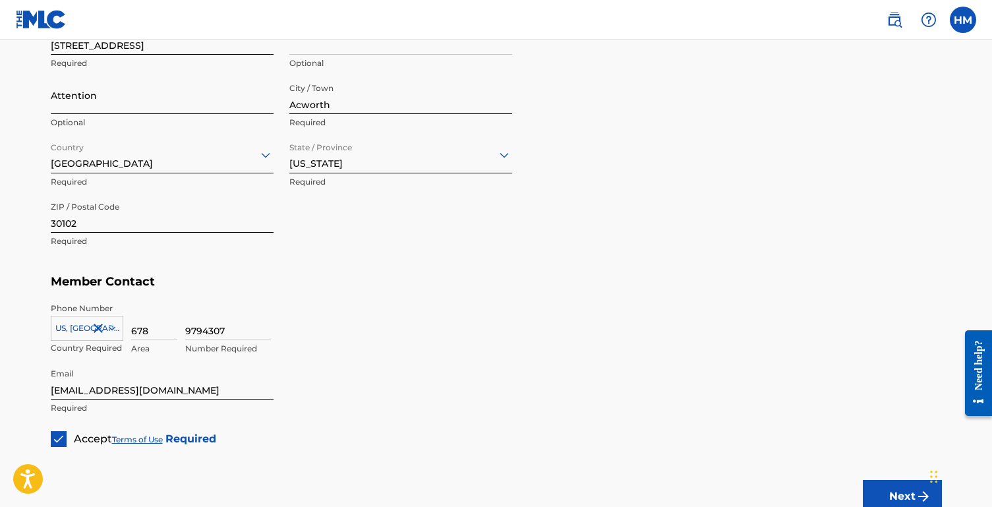
click at [129, 100] on input "Attention" at bounding box center [162, 95] width 223 height 38
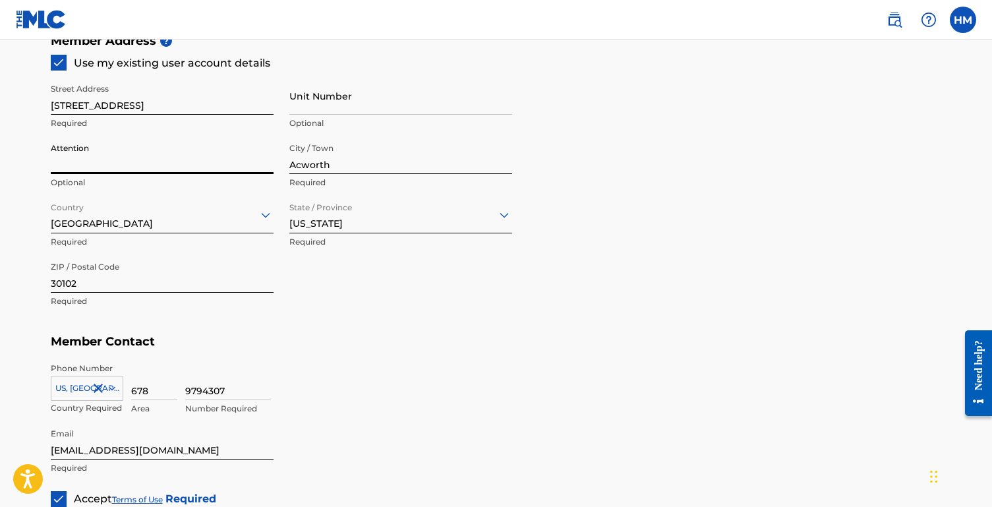
scroll to position [615, 0]
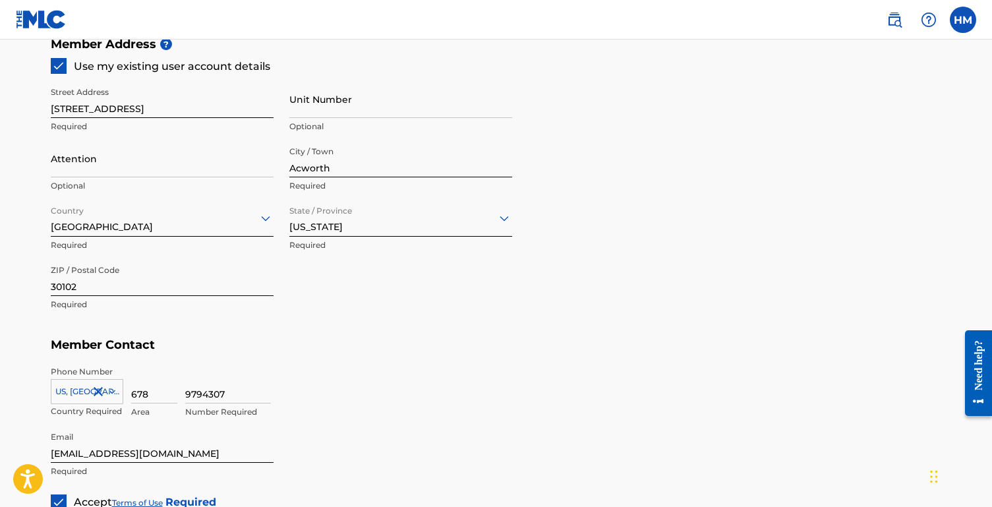
click at [595, 381] on div "9794307 Number Required" at bounding box center [563, 395] width 757 height 59
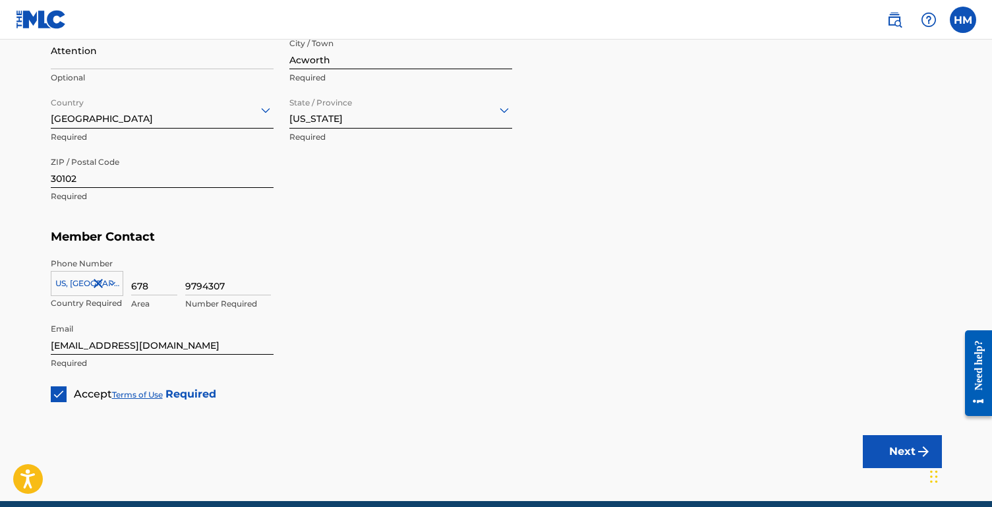
scroll to position [729, 0]
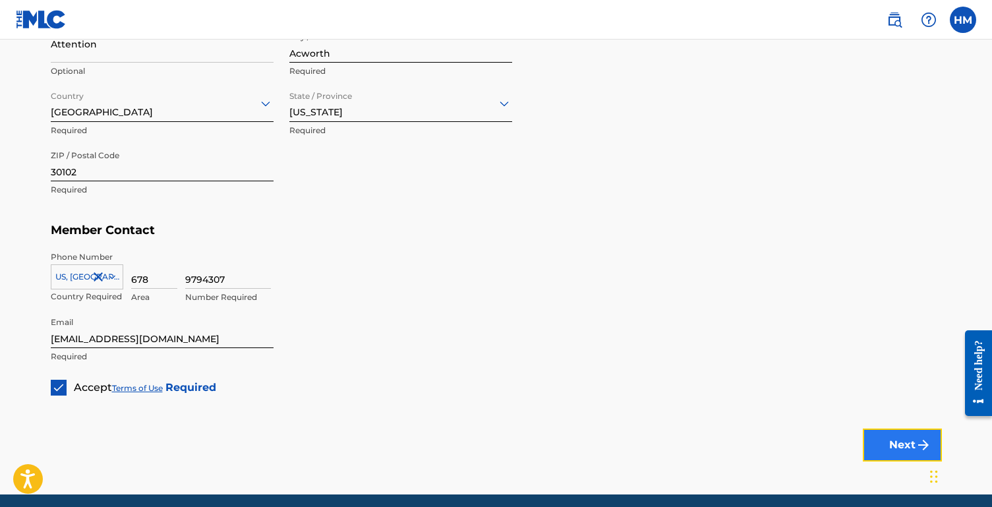
click at [901, 444] on button "Next" at bounding box center [902, 445] width 79 height 33
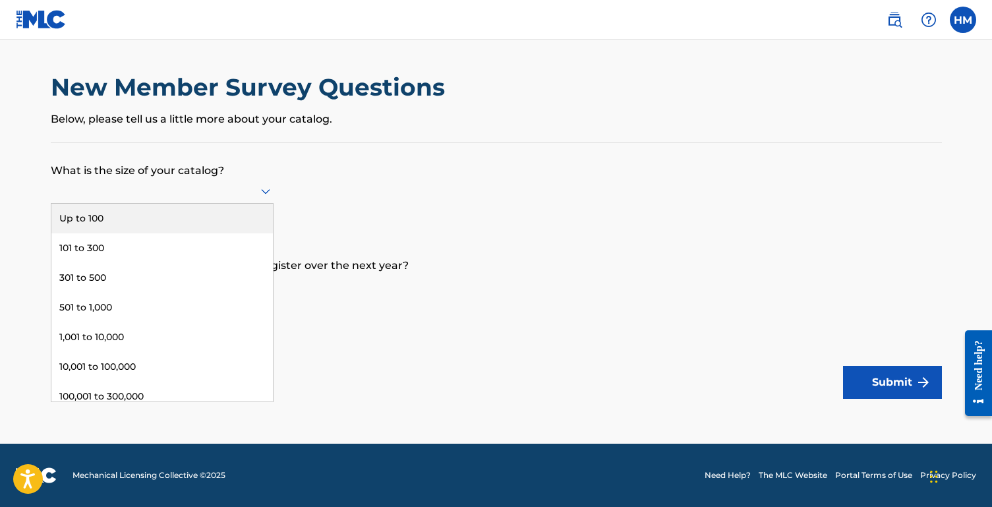
click at [259, 189] on icon at bounding box center [266, 191] width 16 height 16
click at [212, 219] on div "Up to 100" at bounding box center [162, 219] width 222 height 30
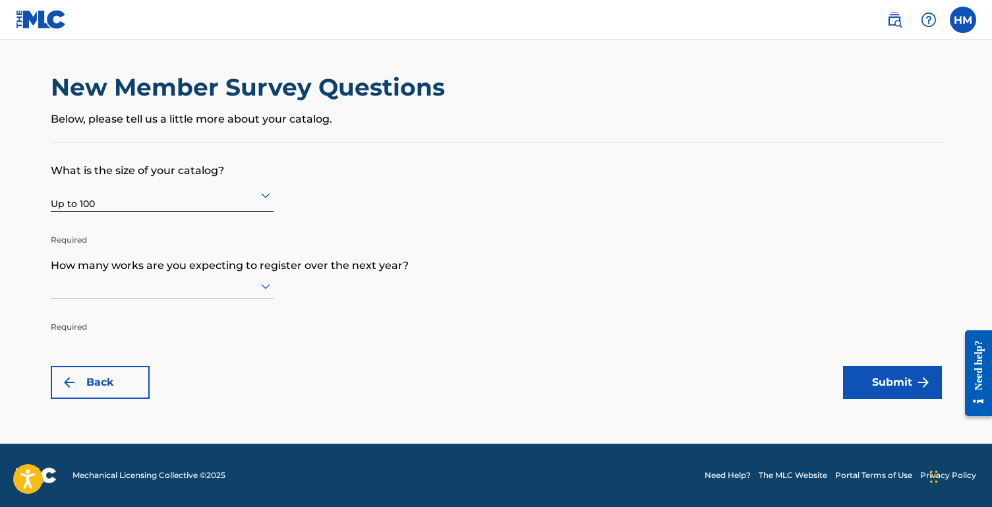
click at [255, 284] on div at bounding box center [162, 286] width 223 height 16
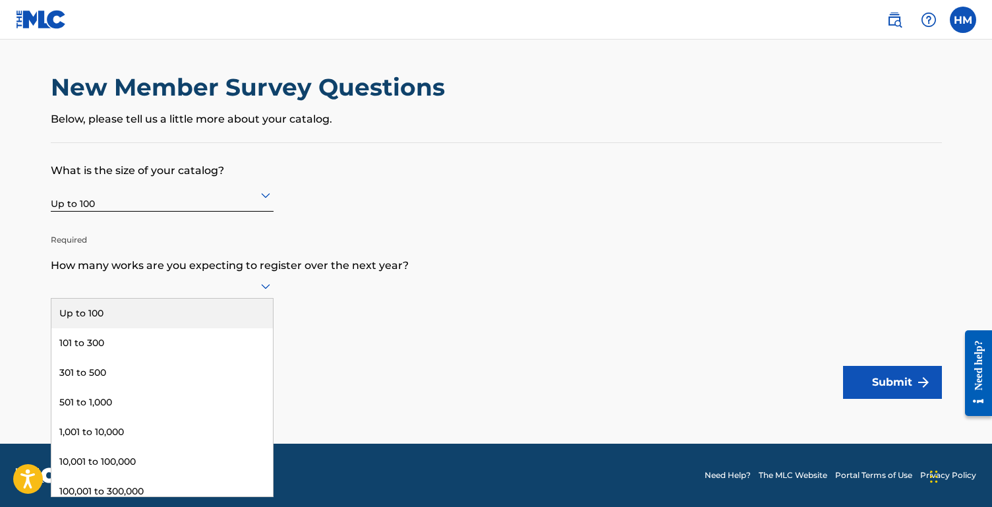
click at [191, 314] on div "Up to 100" at bounding box center [162, 314] width 222 height 30
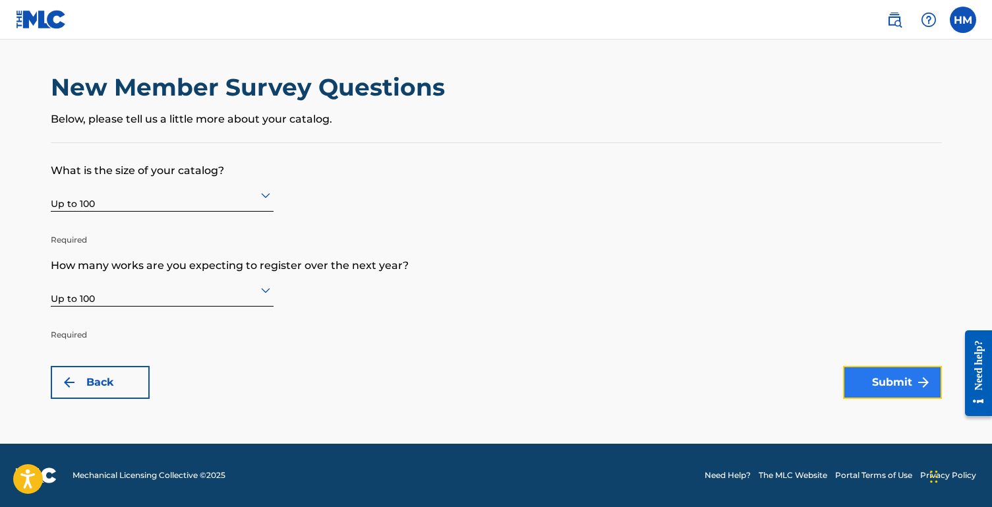
click at [865, 377] on button "Submit" at bounding box center [892, 382] width 99 height 33
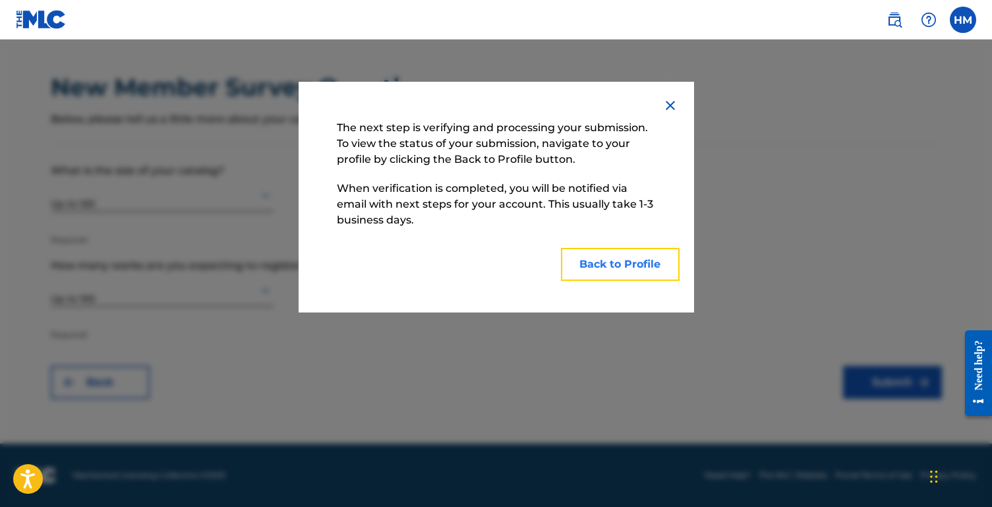
click at [653, 274] on button "Back to Profile" at bounding box center [620, 264] width 119 height 33
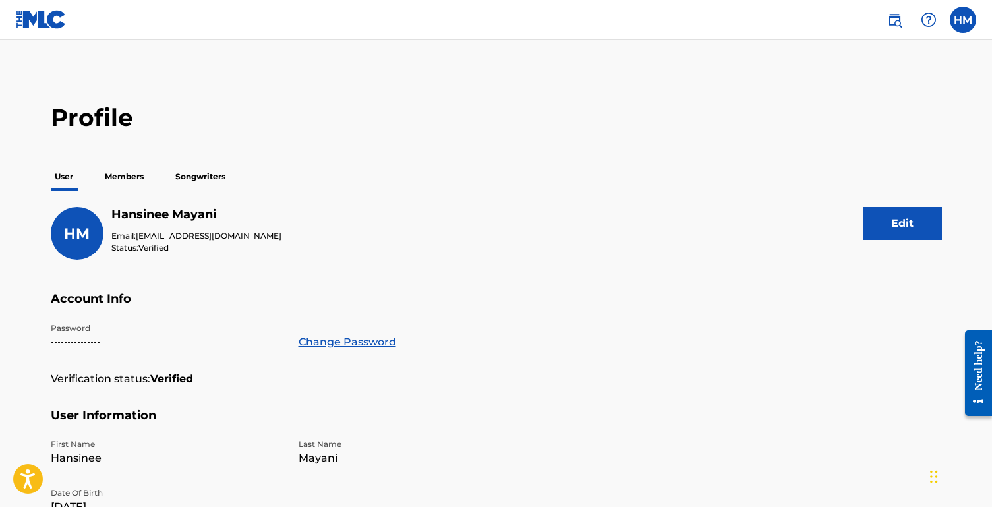
click at [133, 177] on p "Members" at bounding box center [124, 177] width 47 height 28
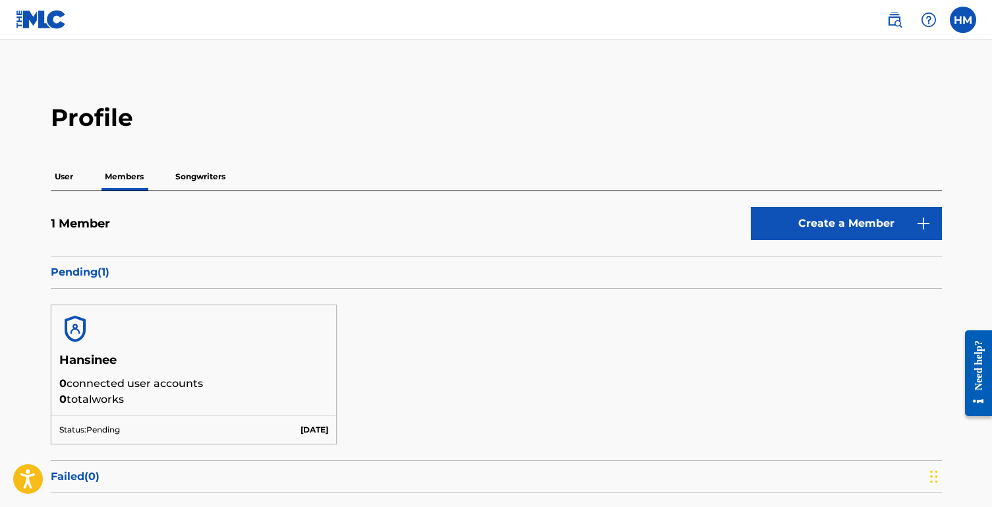
click at [214, 175] on p "Songwriters" at bounding box center [200, 177] width 58 height 28
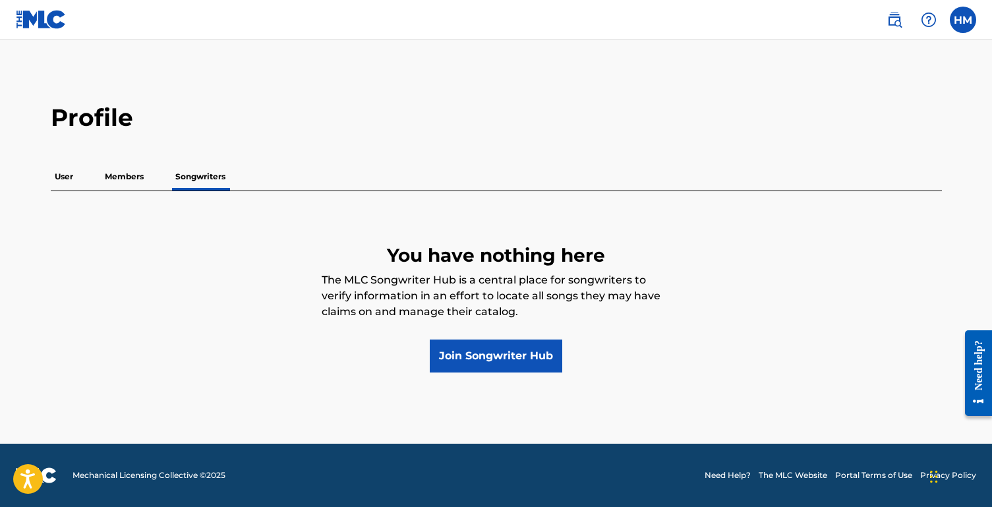
click at [138, 176] on p "Members" at bounding box center [124, 177] width 47 height 28
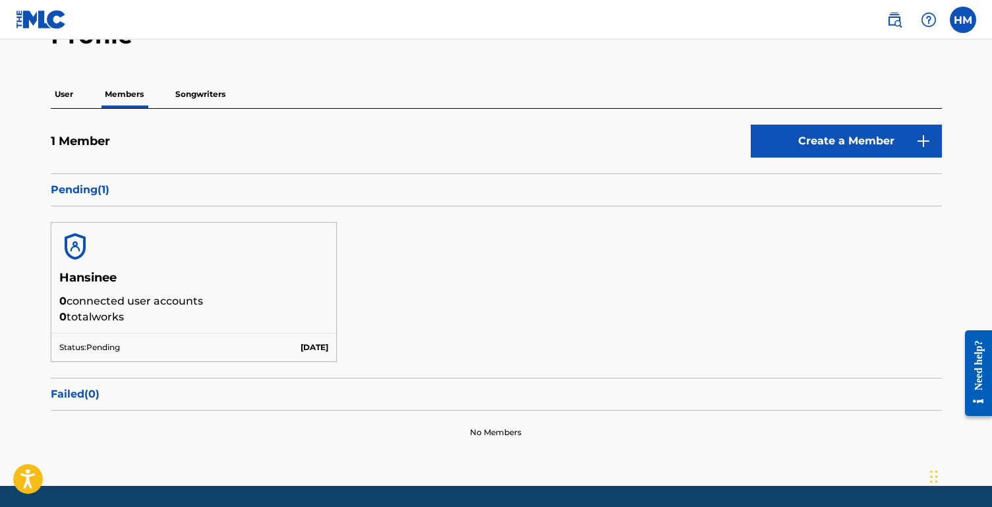
scroll to position [83, 0]
click at [69, 96] on p "User" at bounding box center [64, 94] width 26 height 28
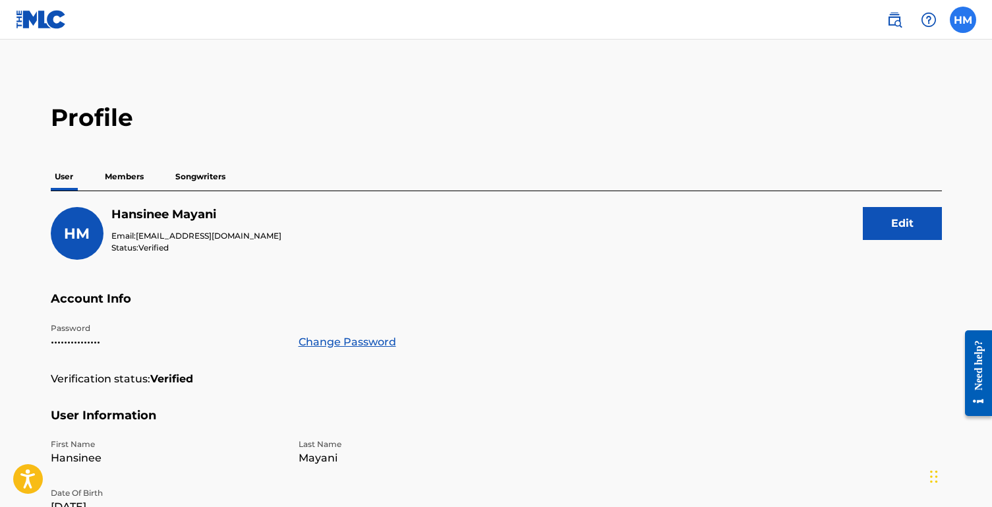
click at [967, 20] on label at bounding box center [963, 20] width 26 height 26
click at [963, 20] on input "HM Hansinee Mayani hansineeofficial@gmail.com Notification Preferences Profile …" at bounding box center [963, 20] width 0 height 0
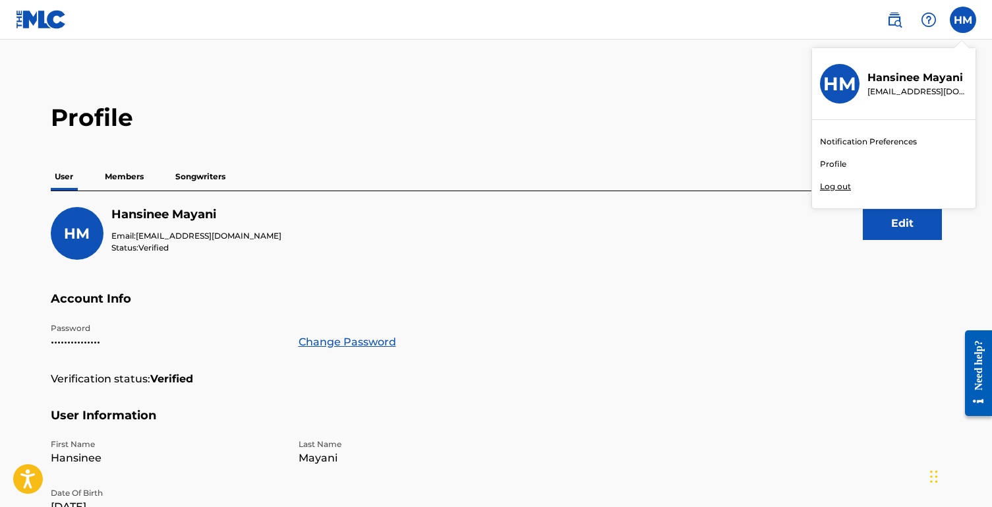
click at [832, 183] on p "Log out" at bounding box center [835, 187] width 31 height 12
click at [963, 20] on input "HM Hansinee Mayani hansineeofficial@gmail.com Notification Preferences Profile …" at bounding box center [963, 20] width 0 height 0
